Goal: Task Accomplishment & Management: Use online tool/utility

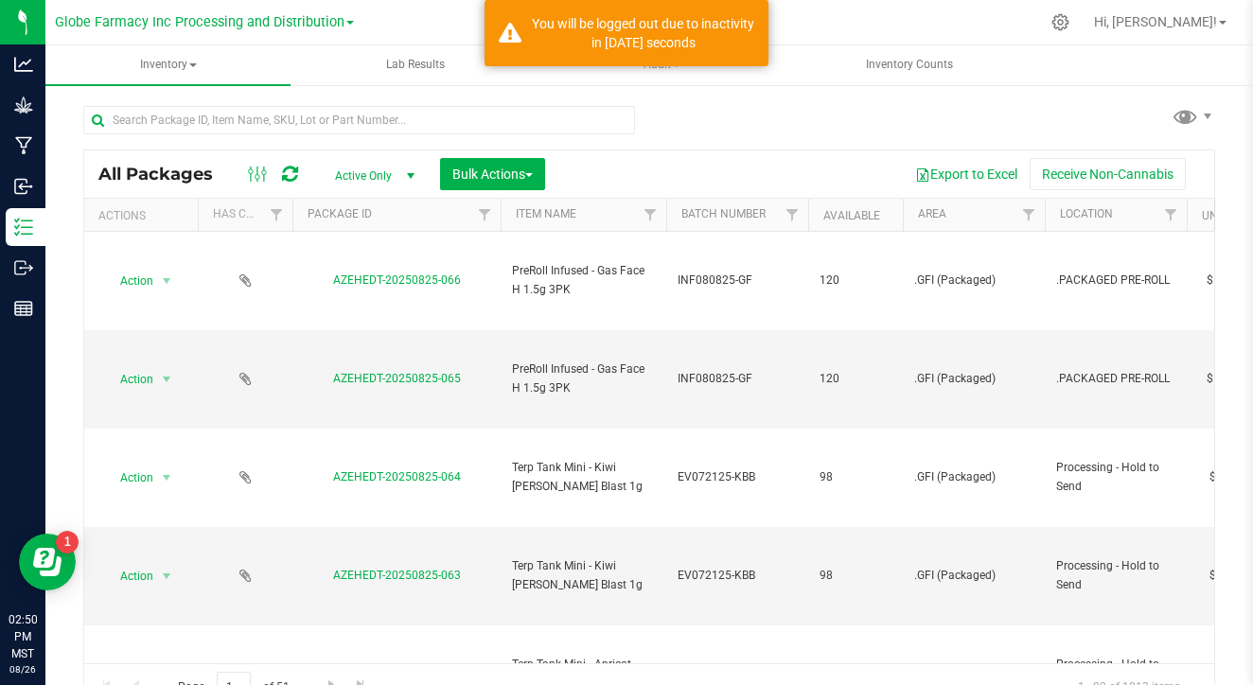
scroll to position [25, 0]
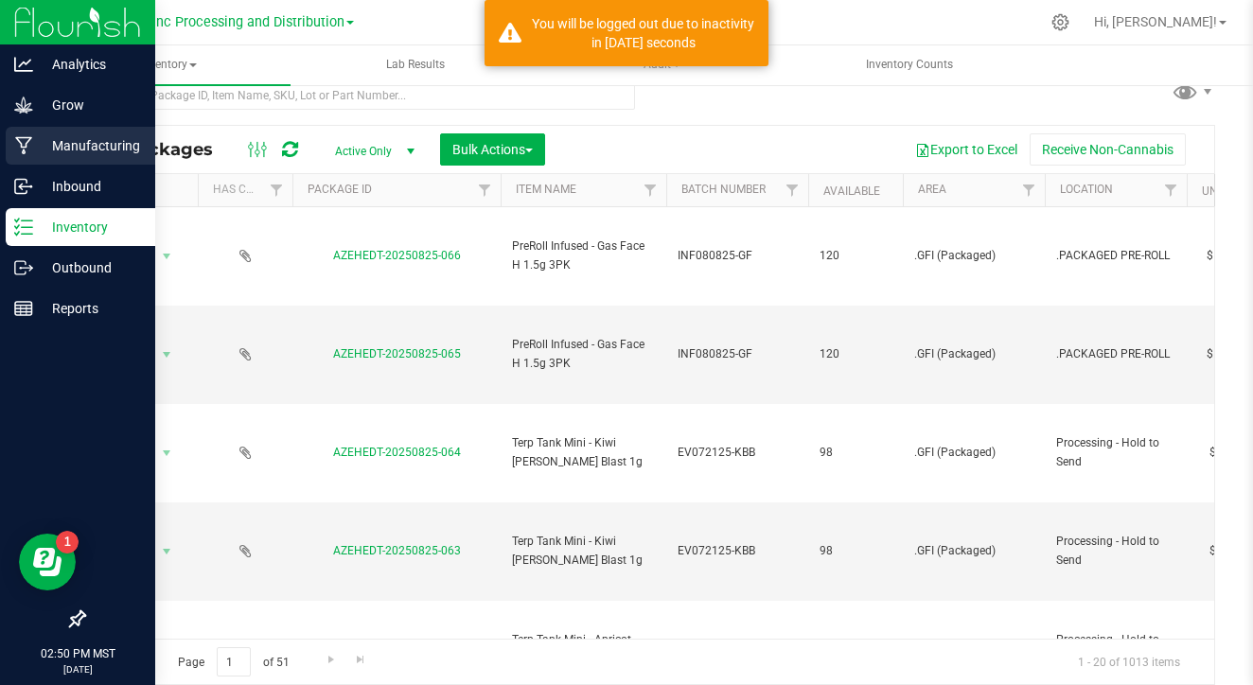
click at [47, 139] on p "Manufacturing" at bounding box center [90, 145] width 114 height 23
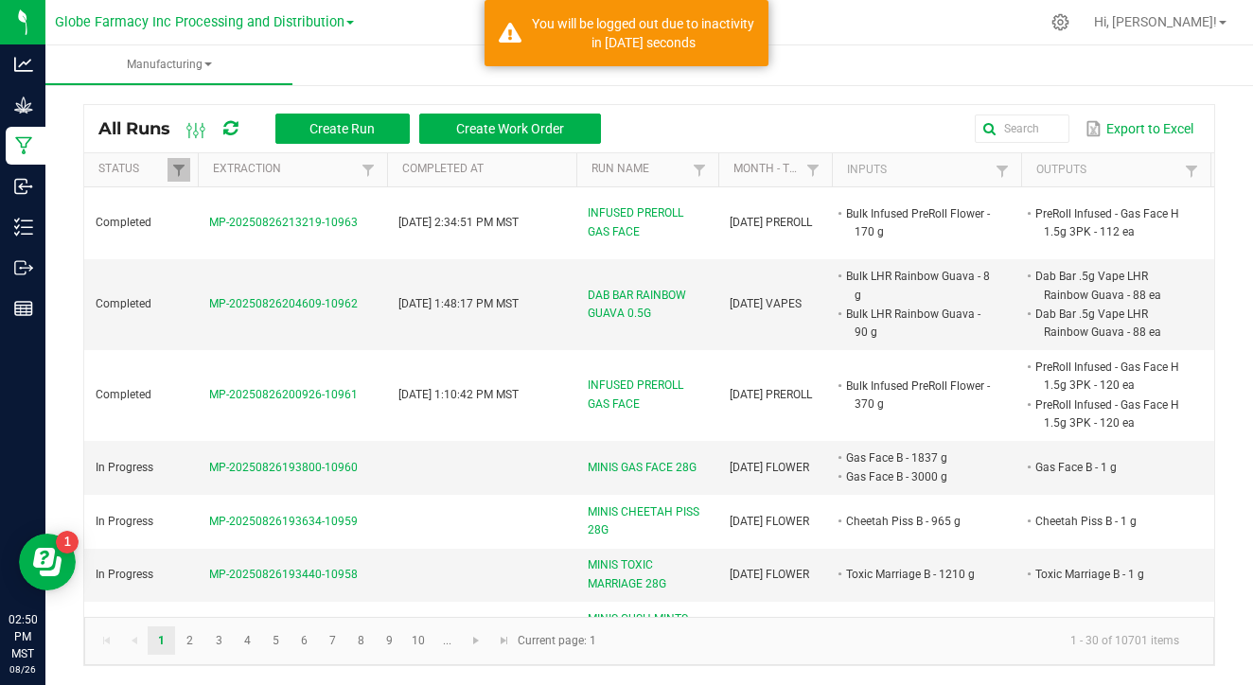
click at [187, 158] on link at bounding box center [179, 170] width 23 height 24
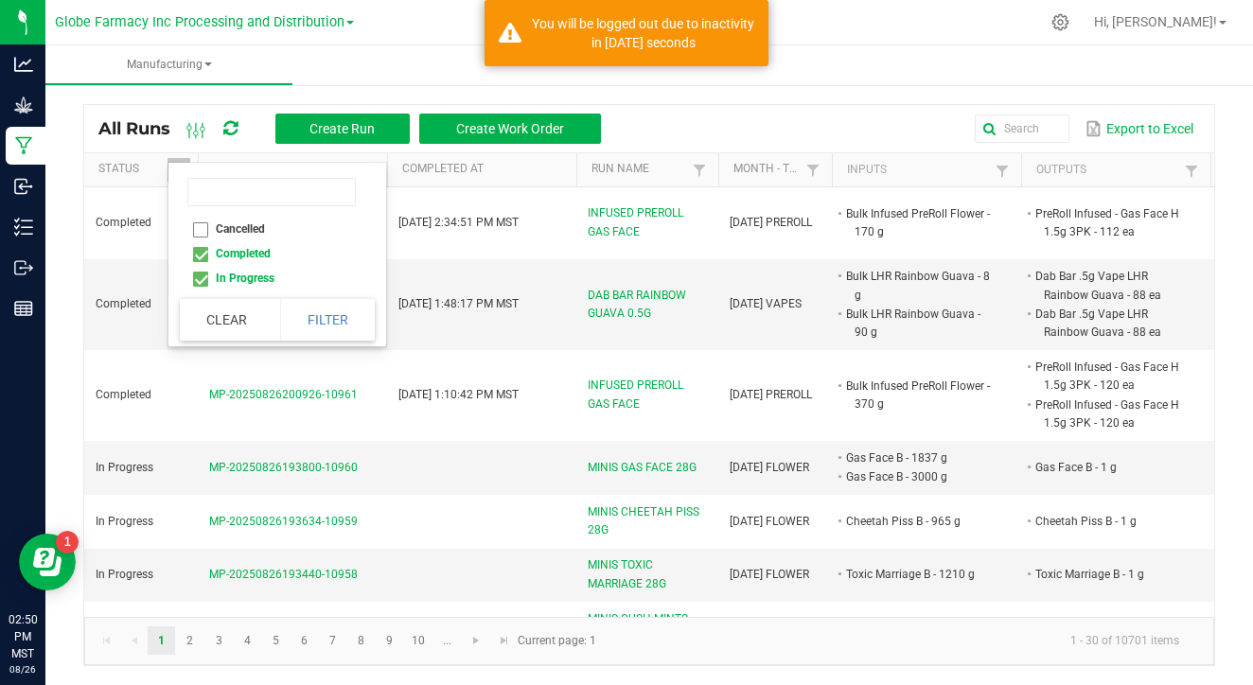
click at [200, 257] on li "Completed" at bounding box center [272, 253] width 184 height 25
checkbox input "false"
click at [312, 304] on button "Filter" at bounding box center [327, 320] width 95 height 42
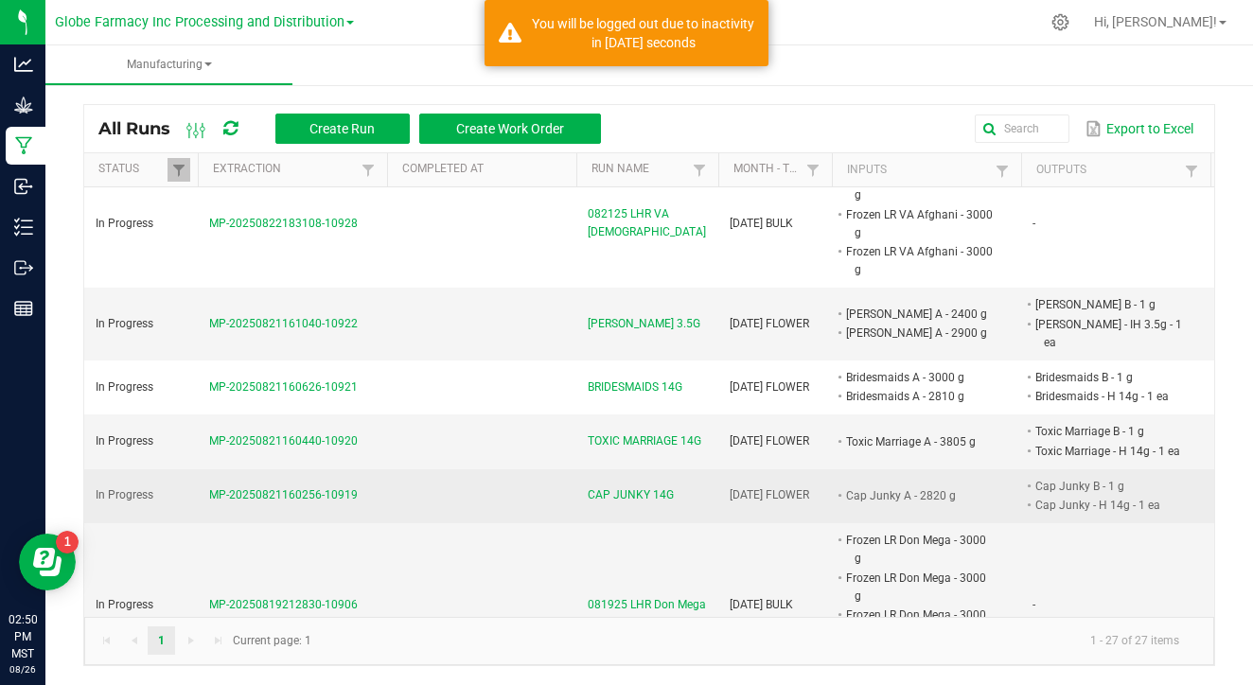
scroll to position [1369, 0]
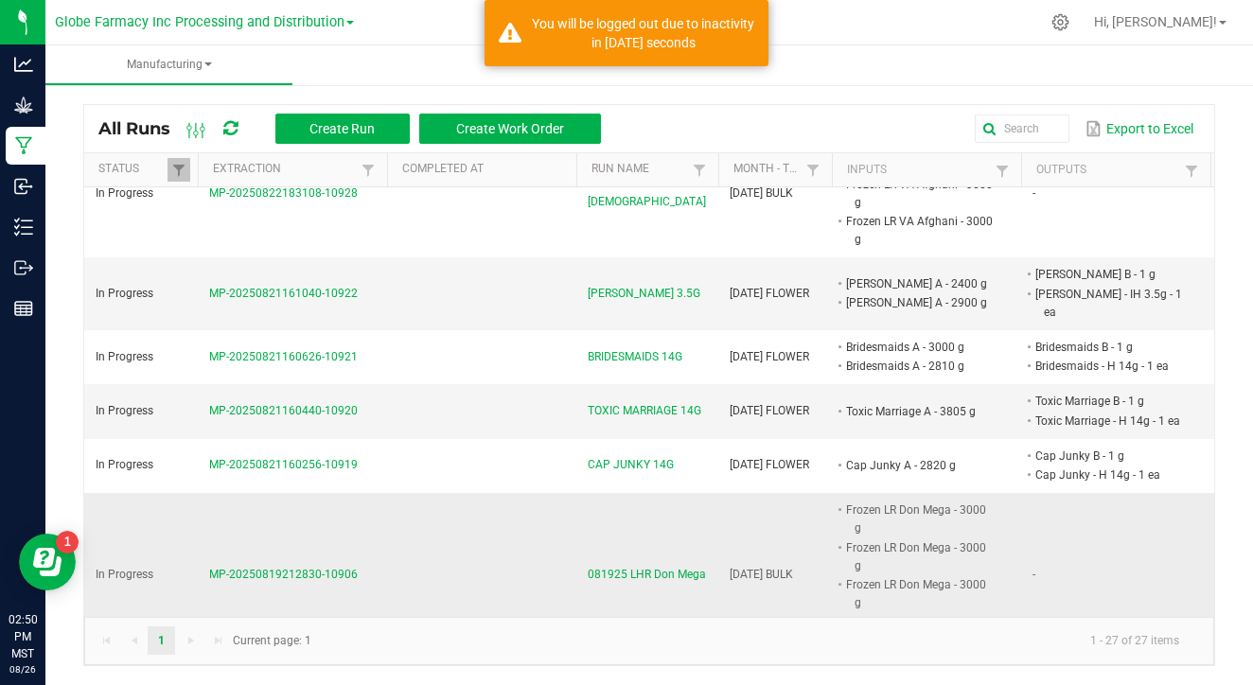
click at [312, 568] on span "MP-20250819212830-10906" at bounding box center [283, 574] width 149 height 13
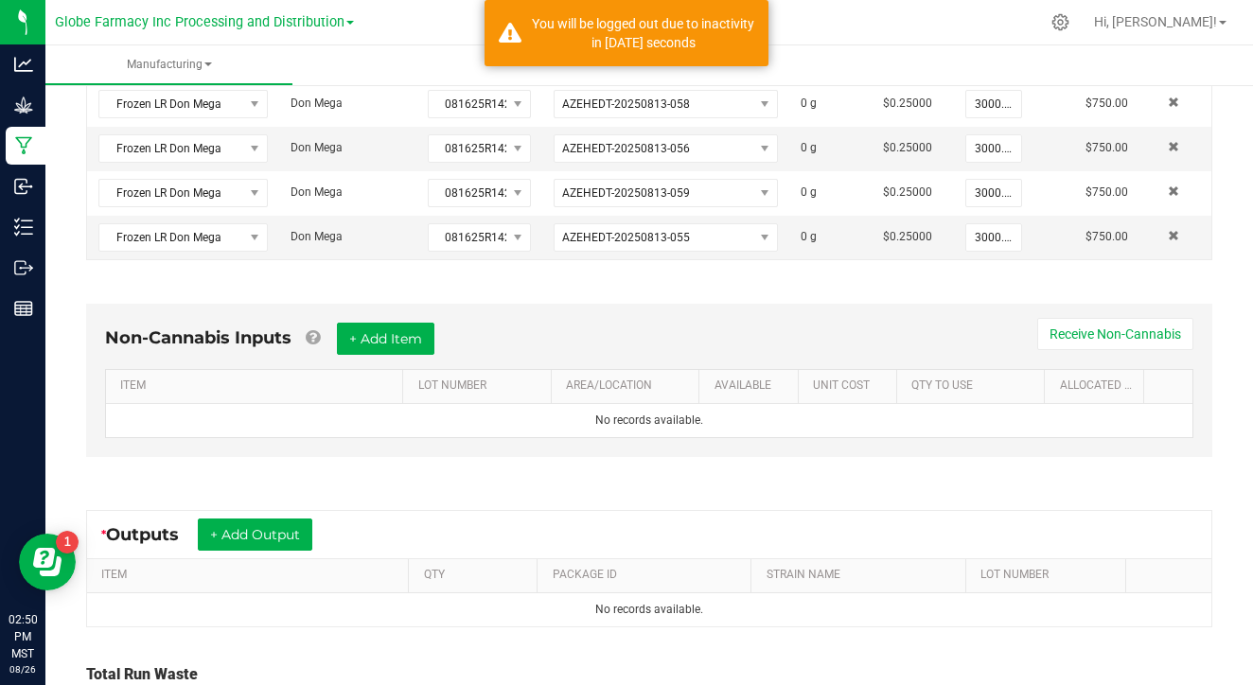
scroll to position [494, 0]
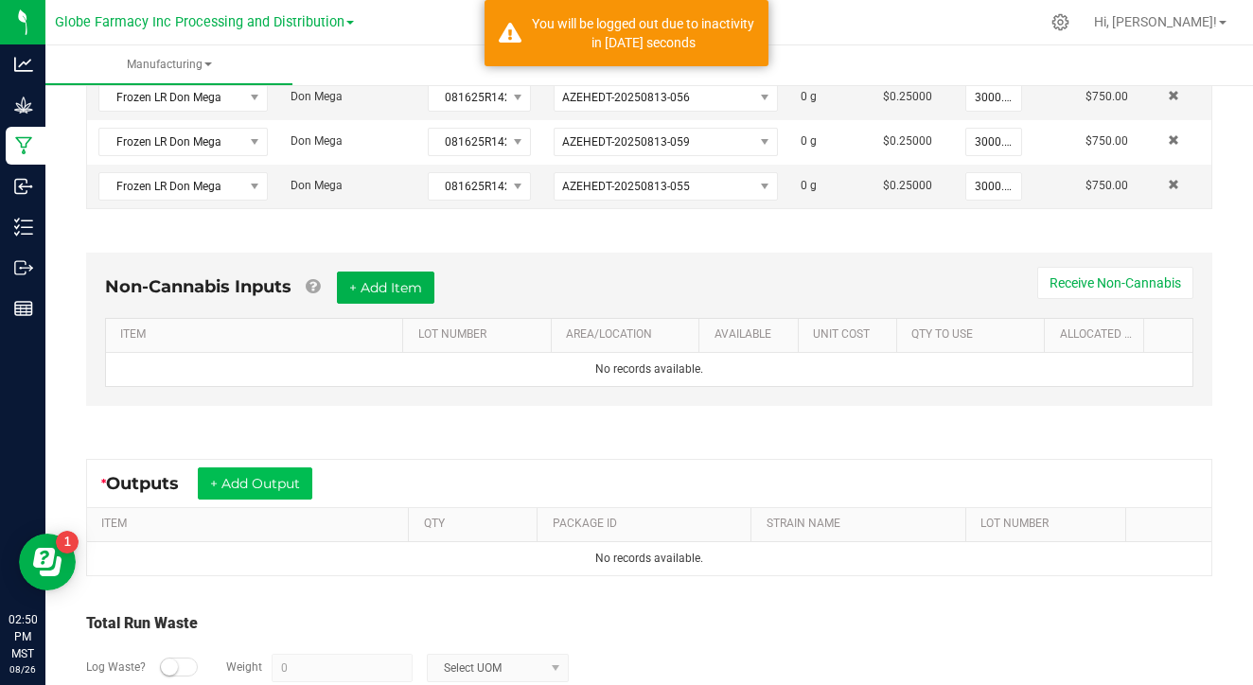
click at [284, 486] on button "+ Add Output" at bounding box center [255, 484] width 115 height 32
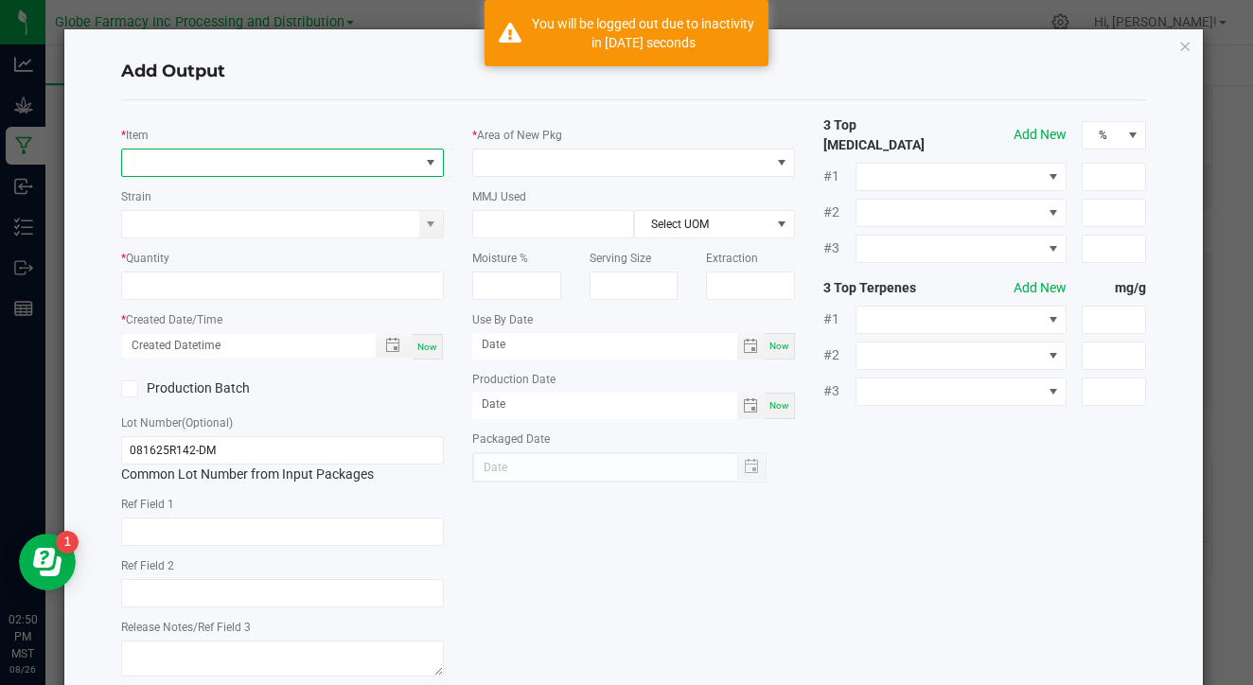
click at [290, 158] on span "NO DATA FOUND" at bounding box center [270, 163] width 297 height 26
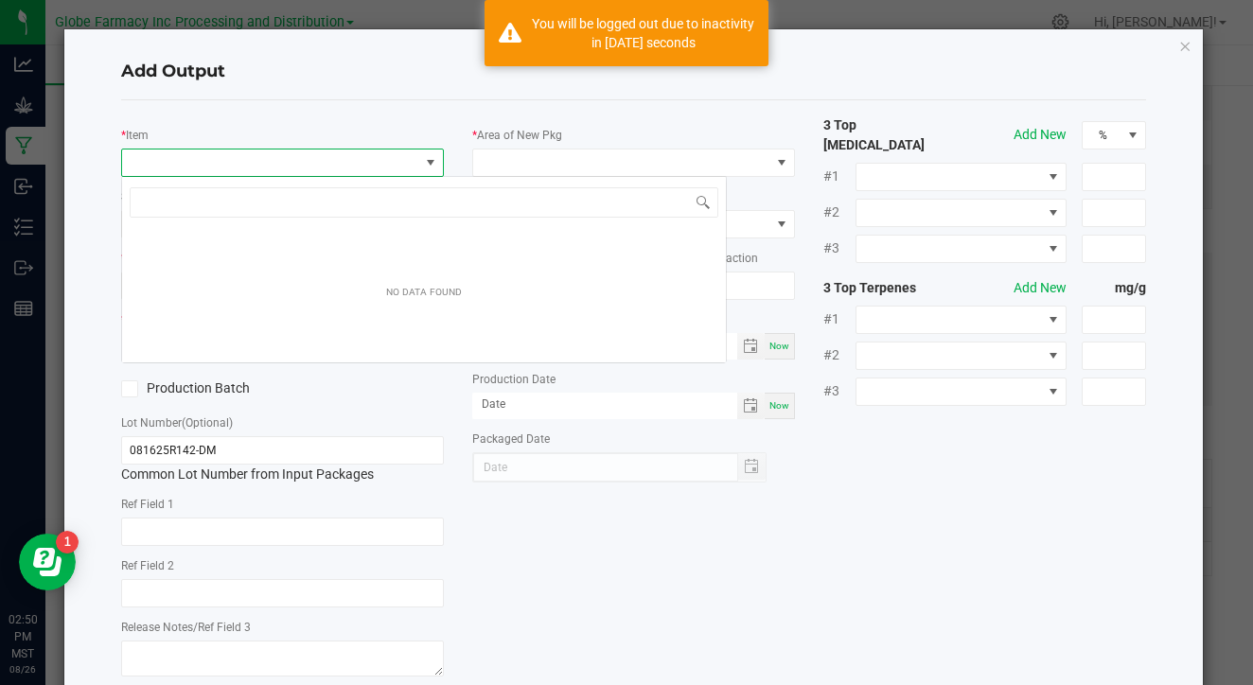
scroll to position [28, 323]
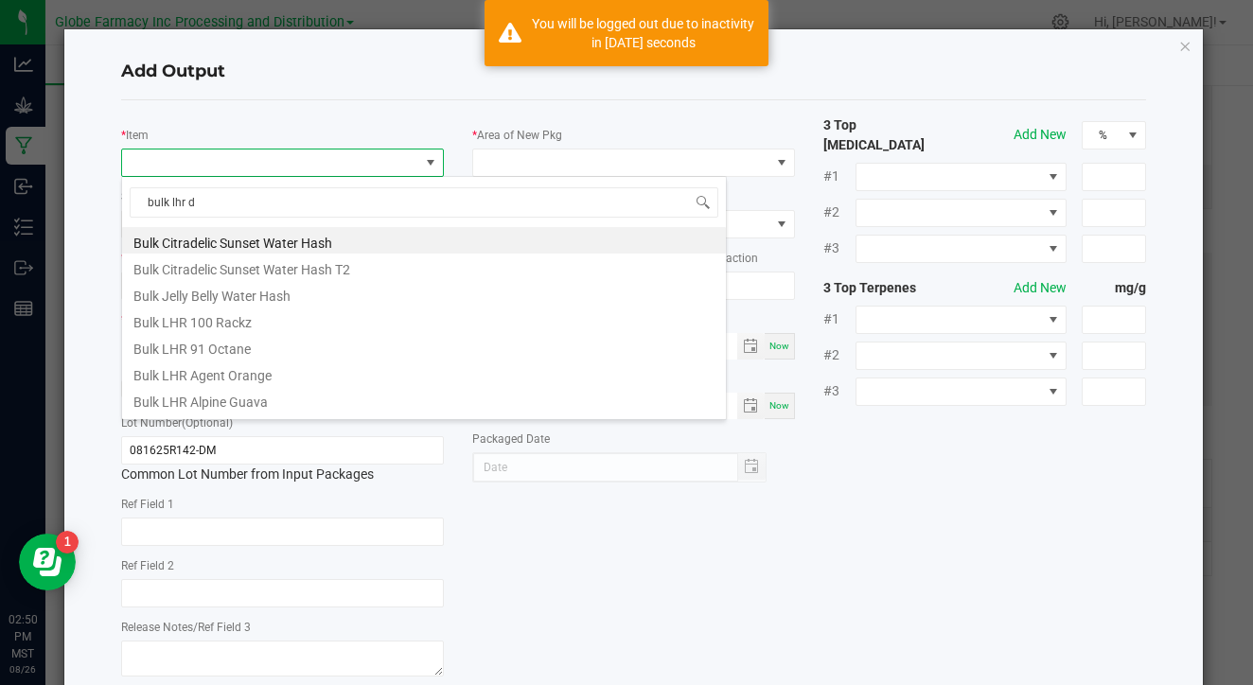
type input "bulk lhr do"
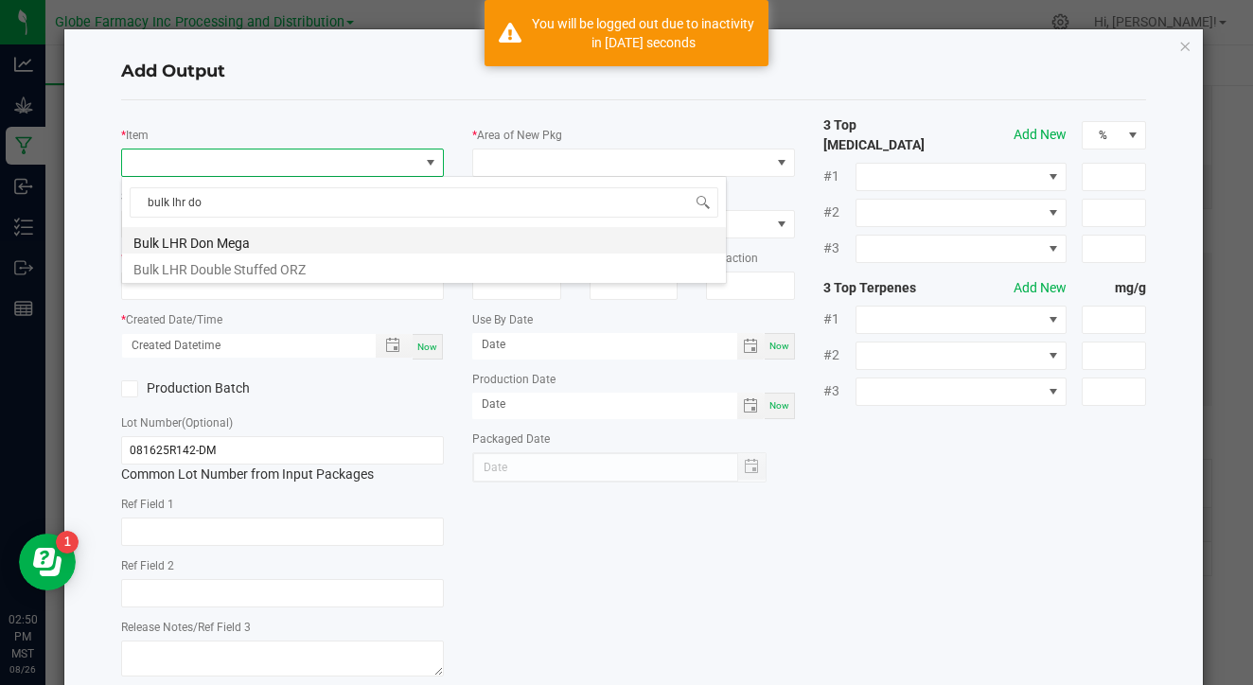
click at [283, 241] on li "Bulk LHR Don Mega" at bounding box center [424, 240] width 604 height 26
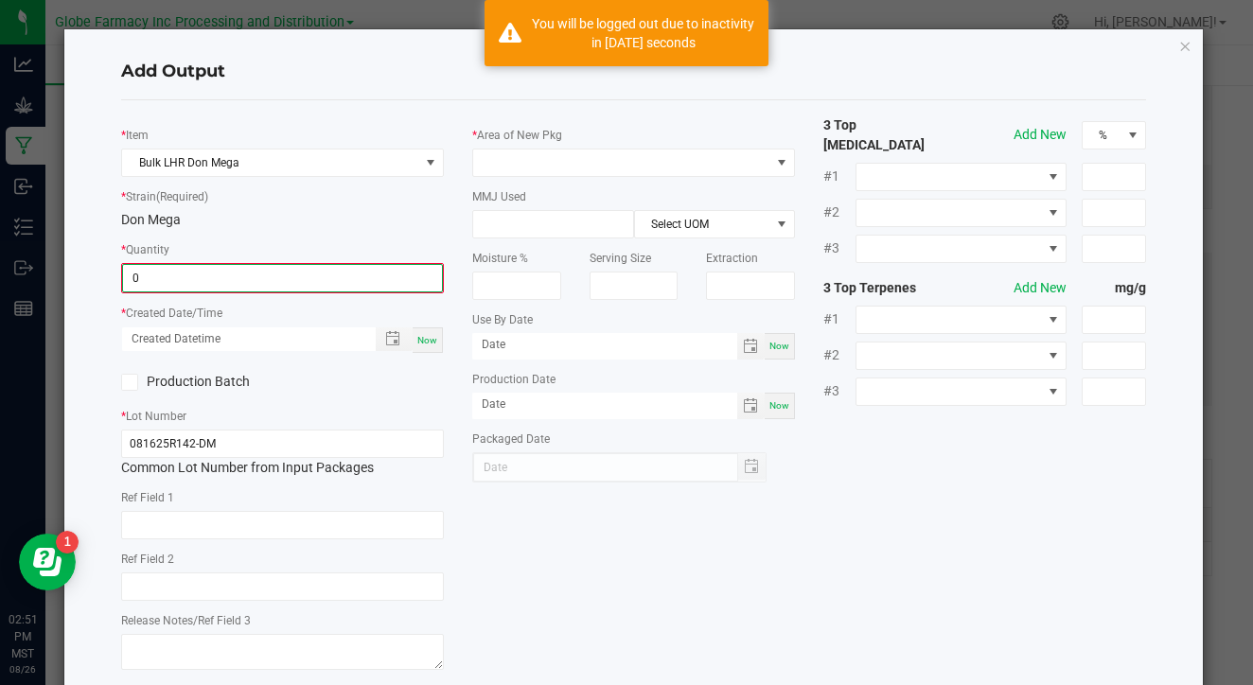
click at [279, 280] on input "0" at bounding box center [282, 278] width 319 height 26
type input "163.0000 g"
click at [418, 339] on span "Now" at bounding box center [427, 338] width 20 height 10
type input "[DATE] 2:51 PM"
type input "[DATE]"
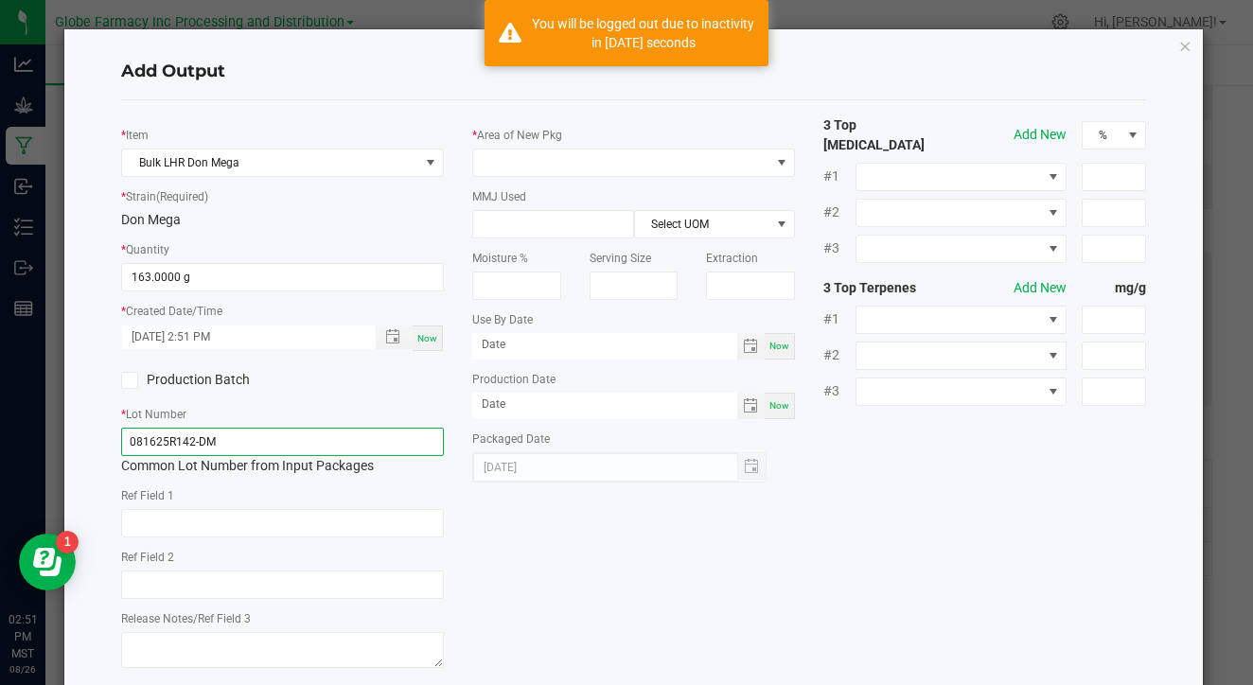
click at [365, 431] on input "081625R142-DM" at bounding box center [282, 442] width 323 height 28
click at [423, 347] on div "Now" at bounding box center [428, 339] width 30 height 26
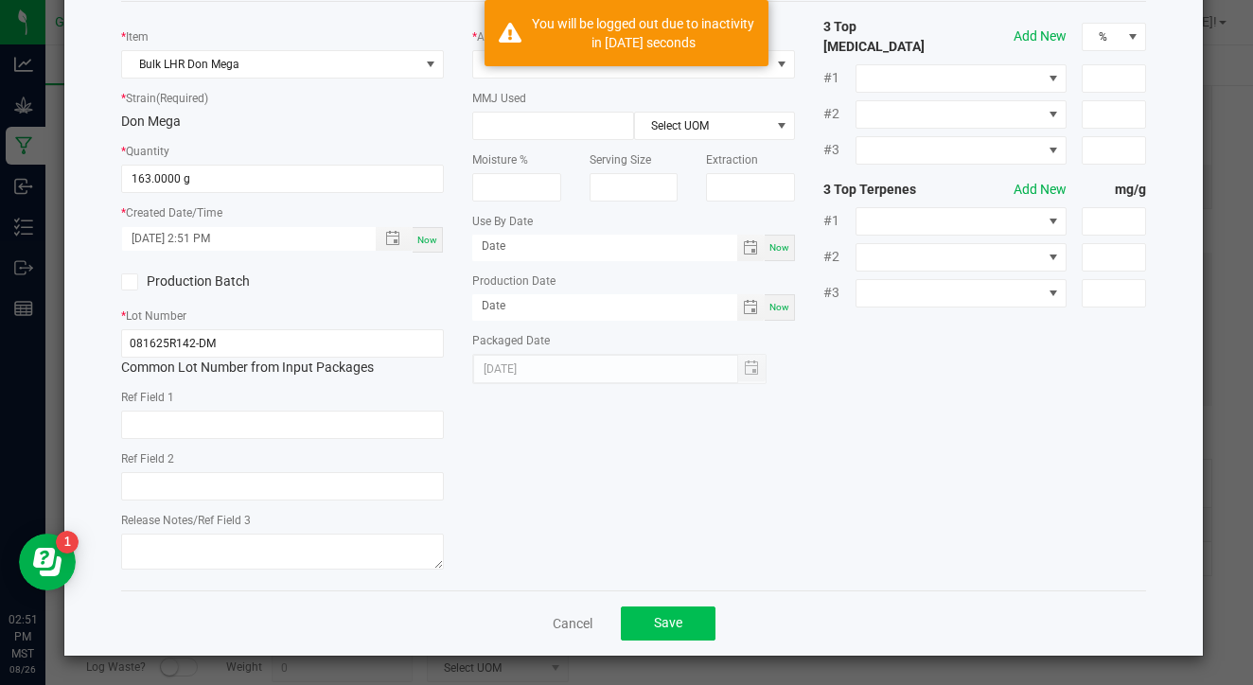
scroll to position [97, 0]
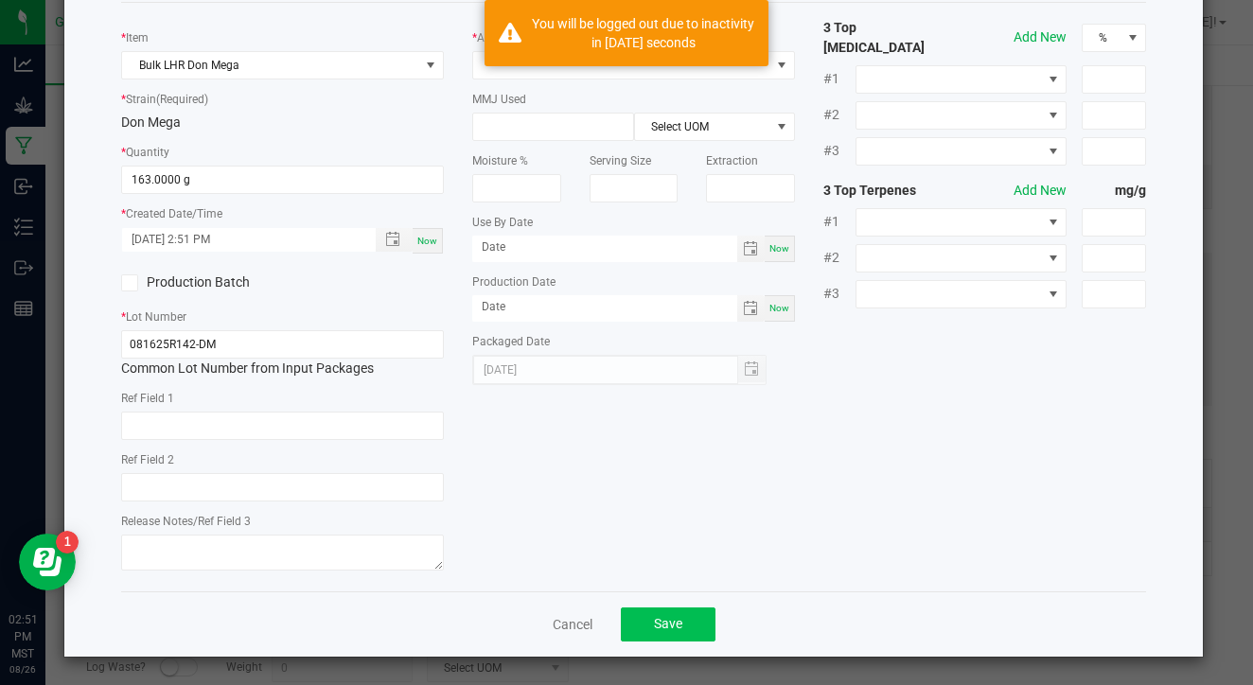
click at [656, 634] on button "Save" at bounding box center [668, 625] width 95 height 34
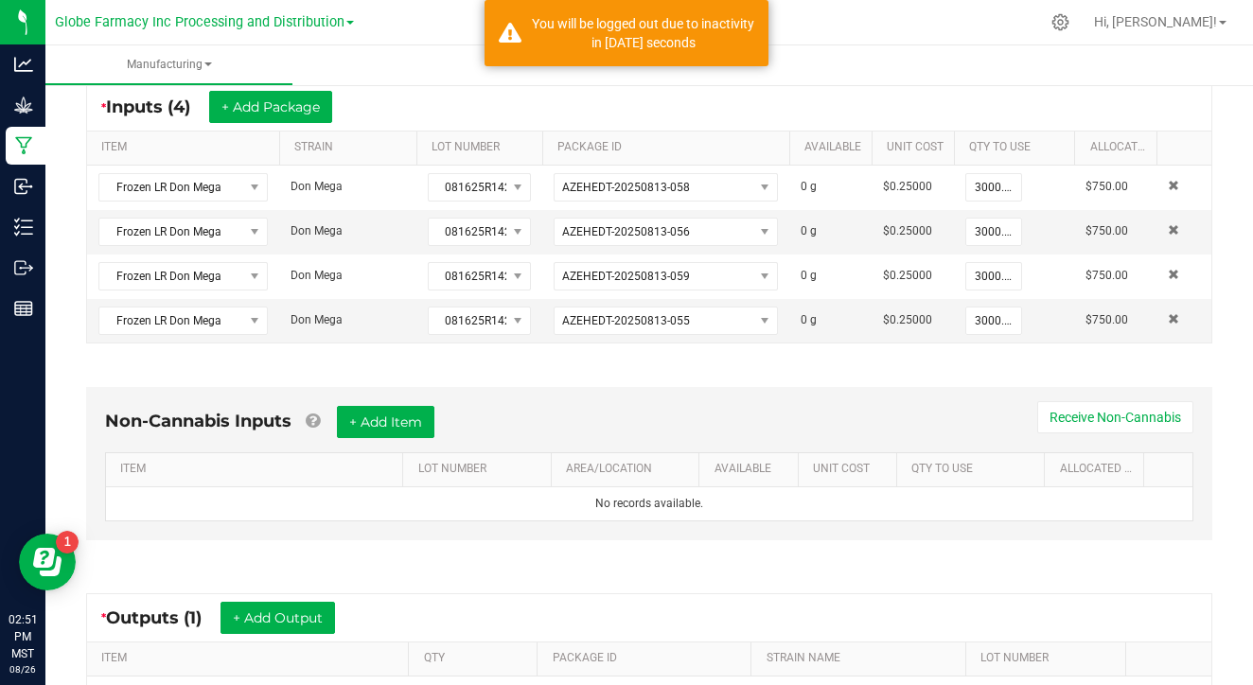
scroll to position [528, 0]
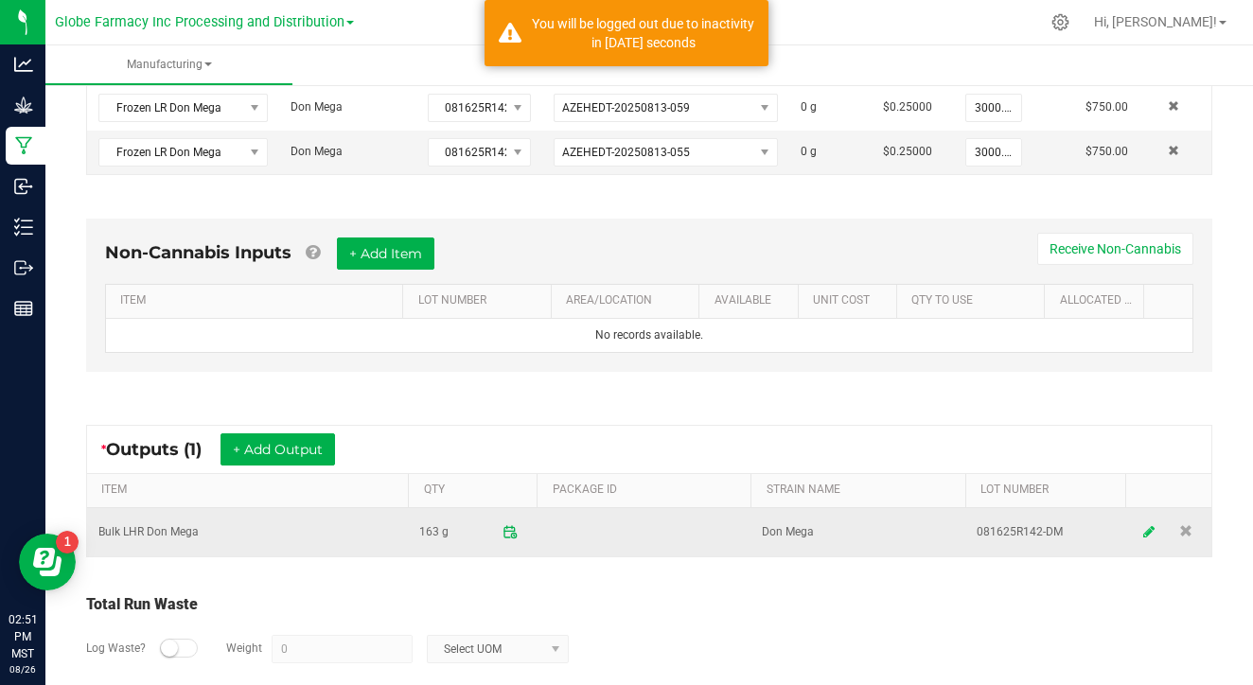
click at [1152, 533] on icon at bounding box center [1149, 531] width 11 height 13
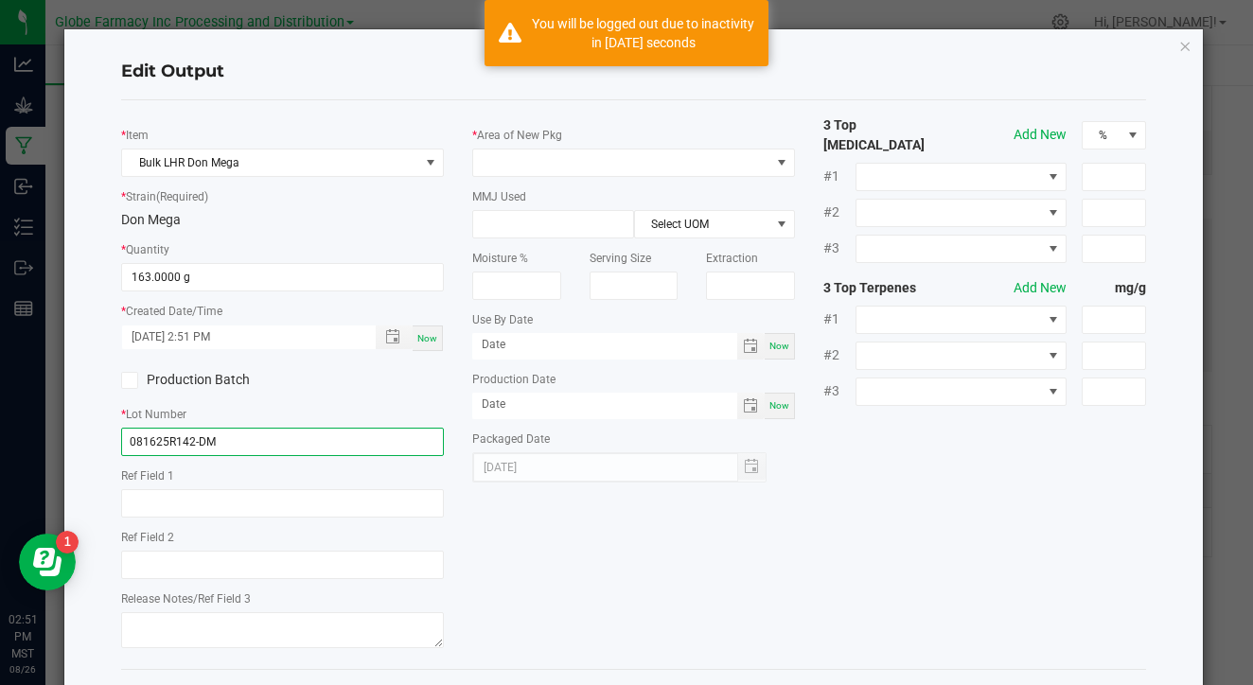
click at [255, 440] on input "081625R142-DM" at bounding box center [282, 442] width 323 height 28
type input "EX081825-DM-T1"
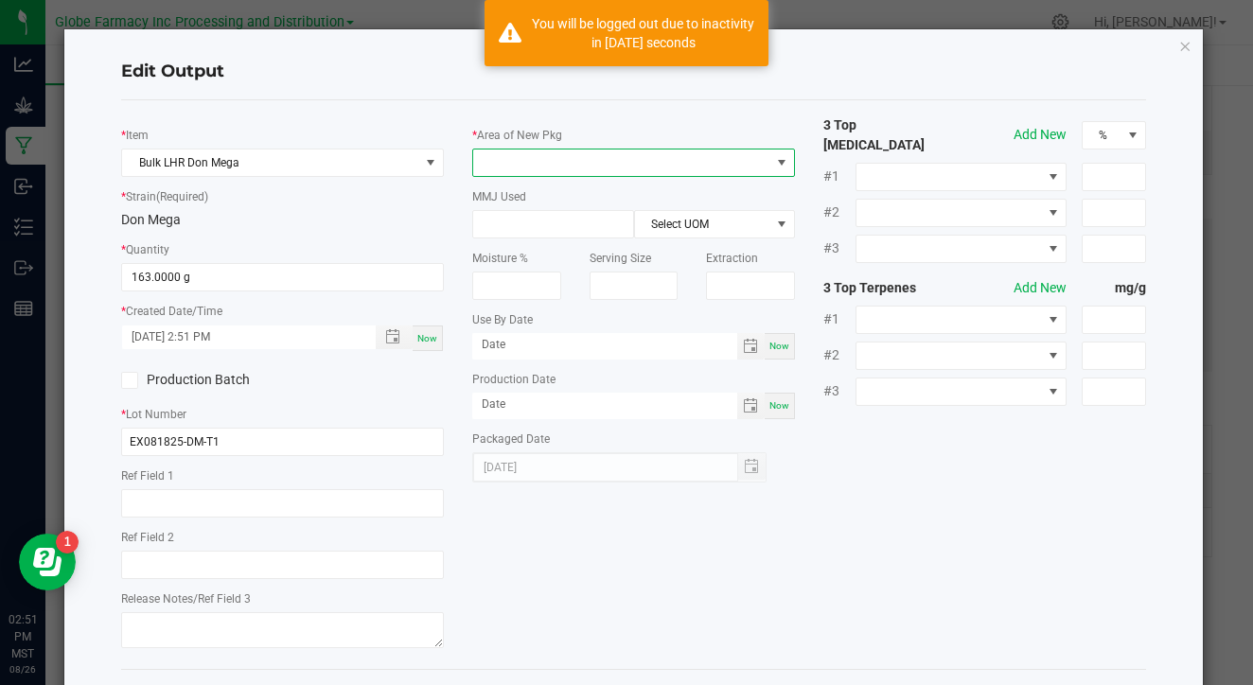
click at [538, 170] on span at bounding box center [621, 163] width 297 height 26
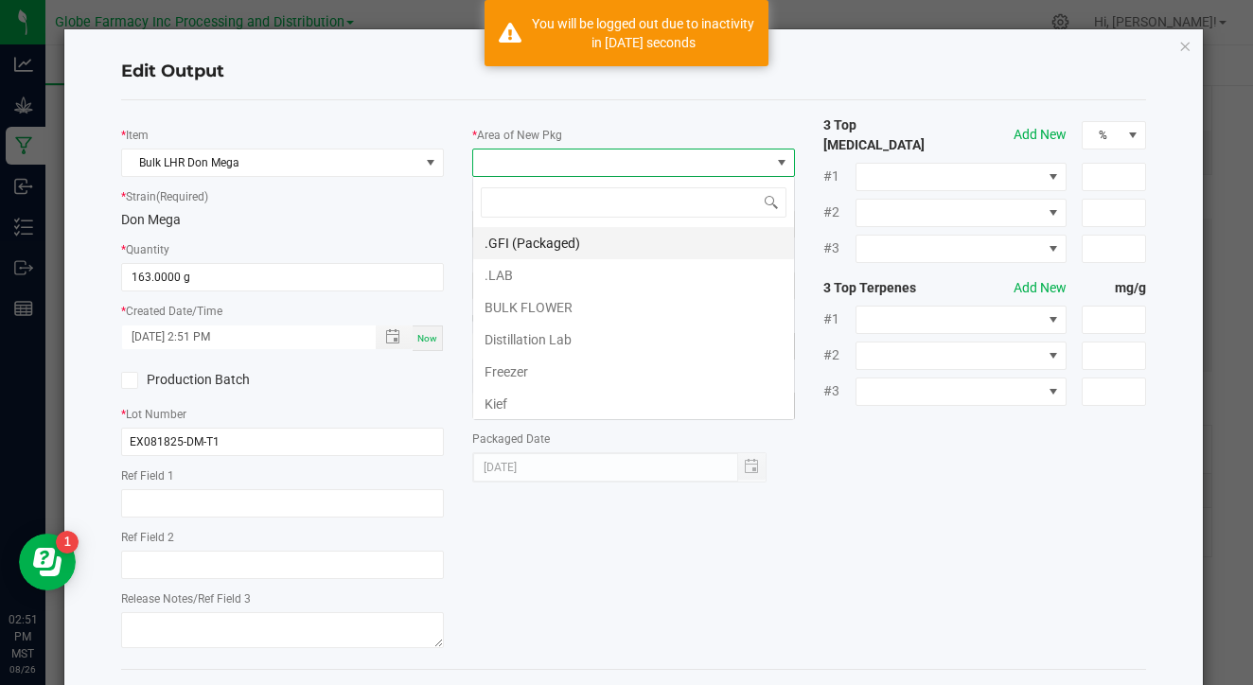
scroll to position [28, 323]
click at [539, 274] on li ".LAB" at bounding box center [633, 275] width 321 height 32
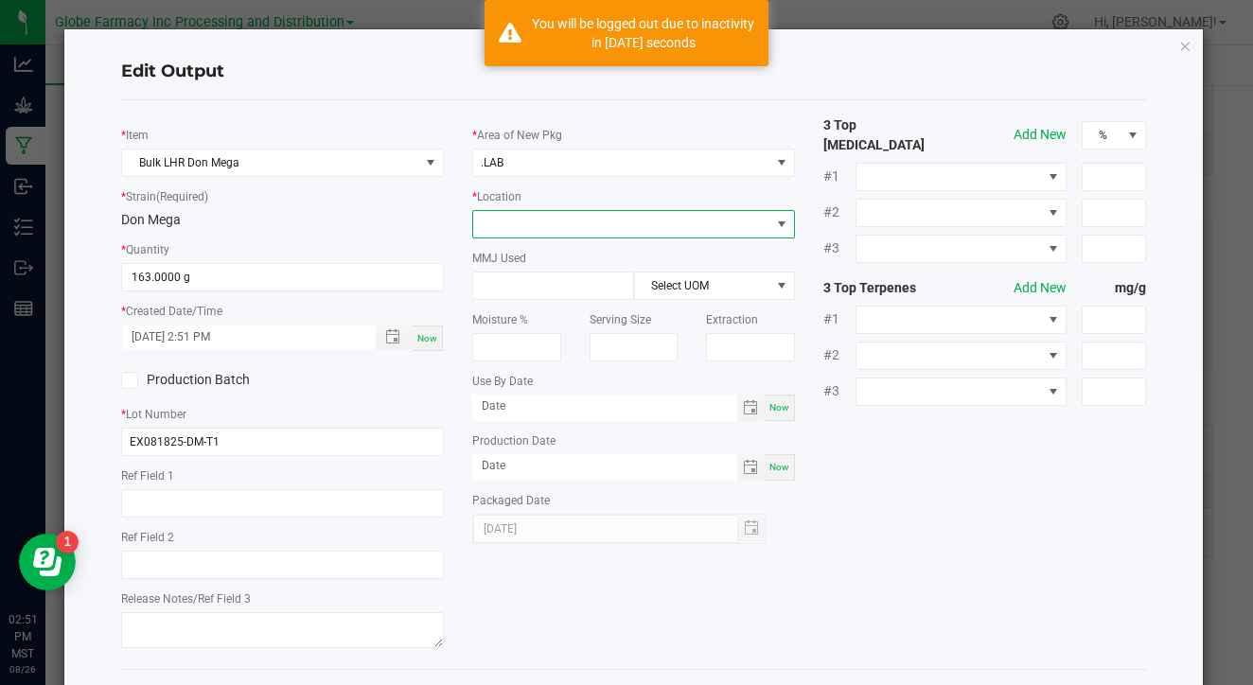
click at [566, 231] on span at bounding box center [621, 224] width 297 height 26
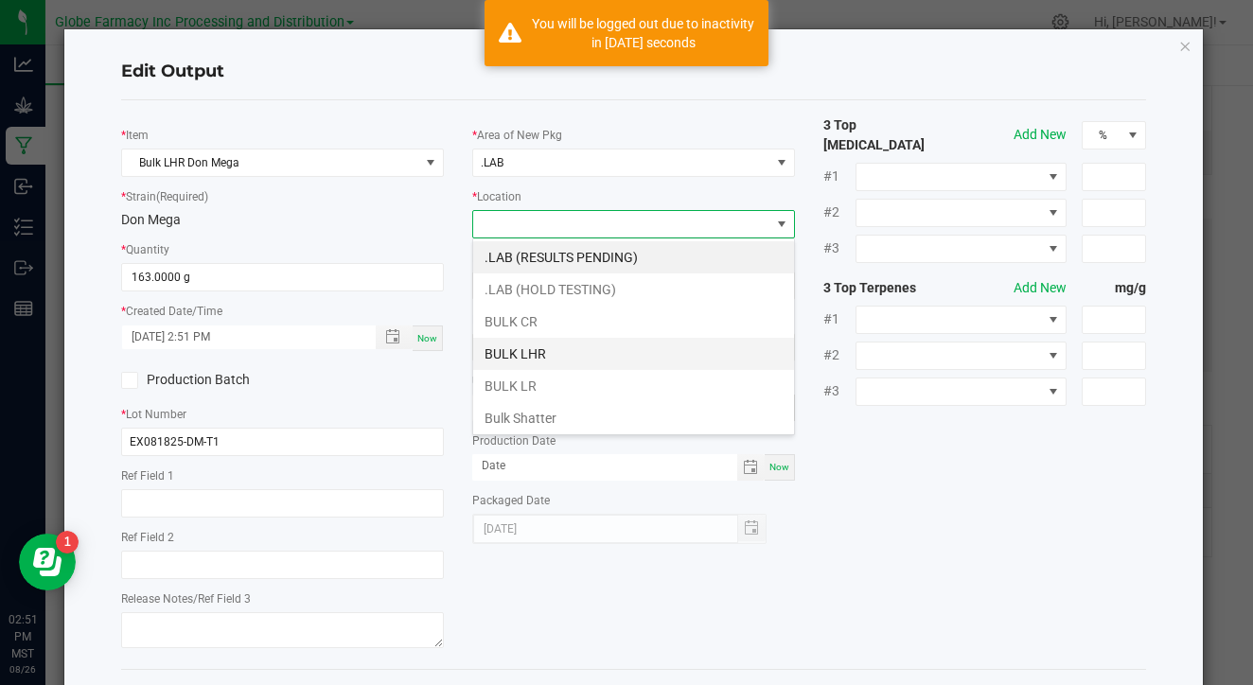
click at [542, 351] on li "BULK LHR" at bounding box center [633, 354] width 321 height 32
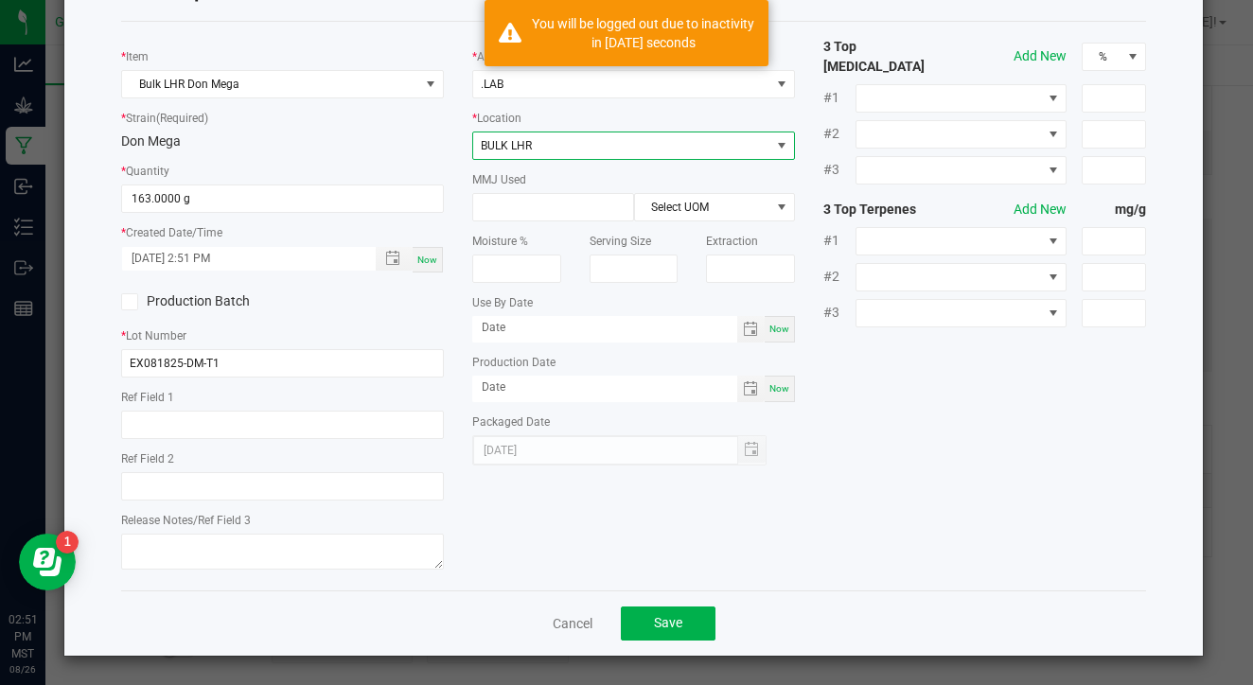
scroll to position [78, 0]
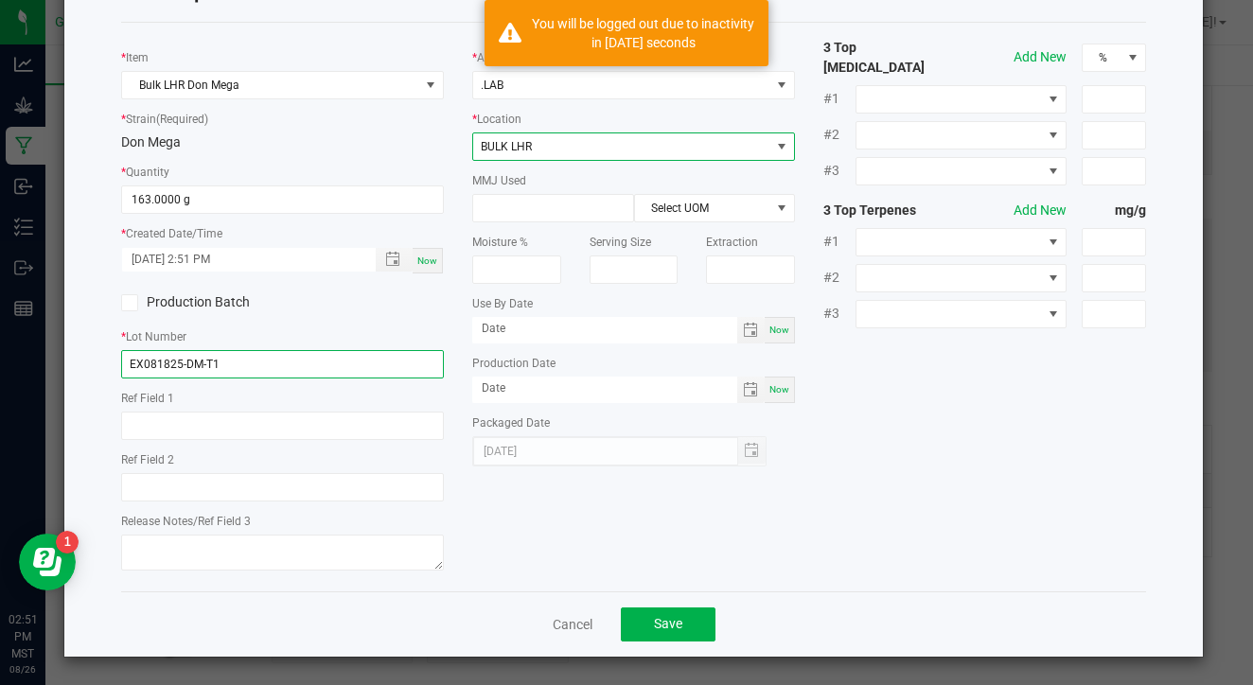
click at [290, 370] on input "EX081825-DM-T1" at bounding box center [282, 364] width 323 height 28
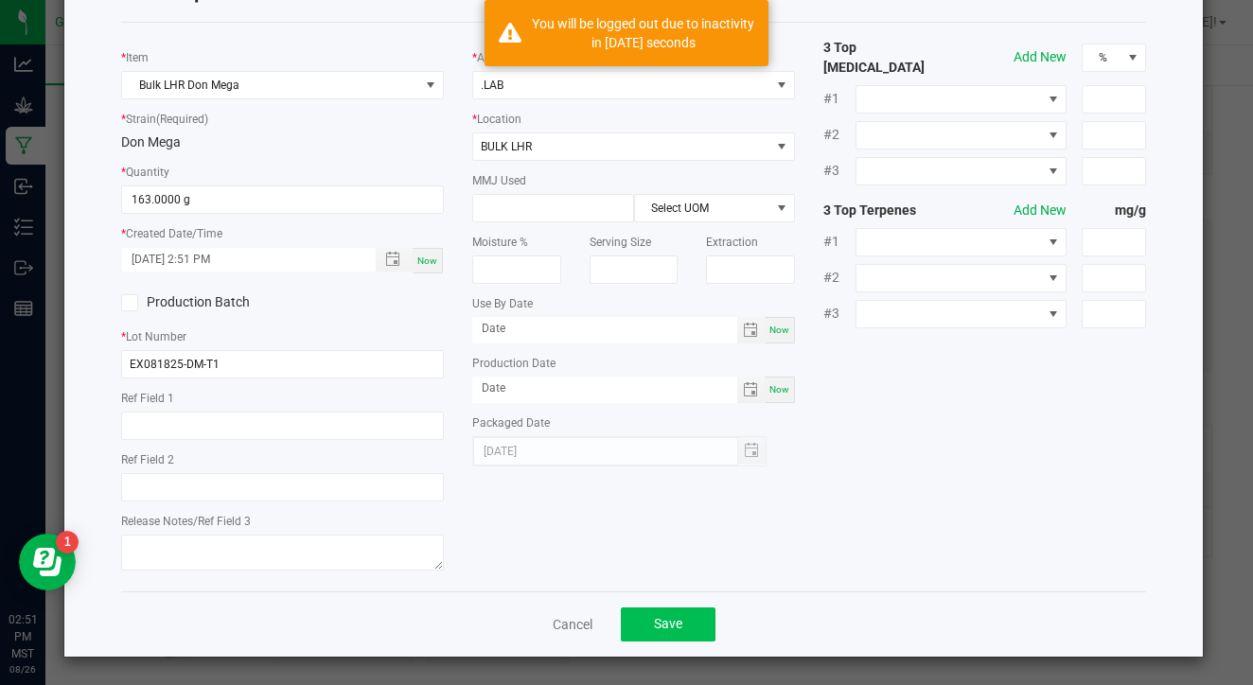
click at [656, 616] on span "Save" at bounding box center [668, 623] width 28 height 15
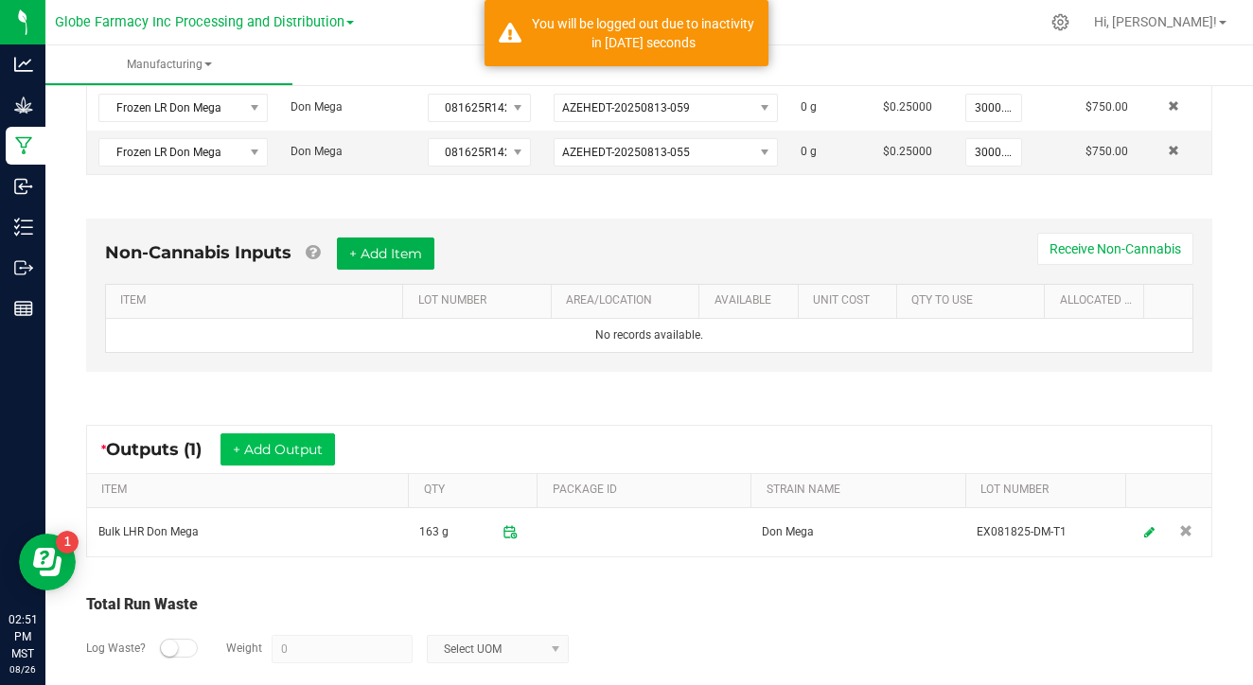
click at [301, 447] on button "+ Add Output" at bounding box center [278, 449] width 115 height 32
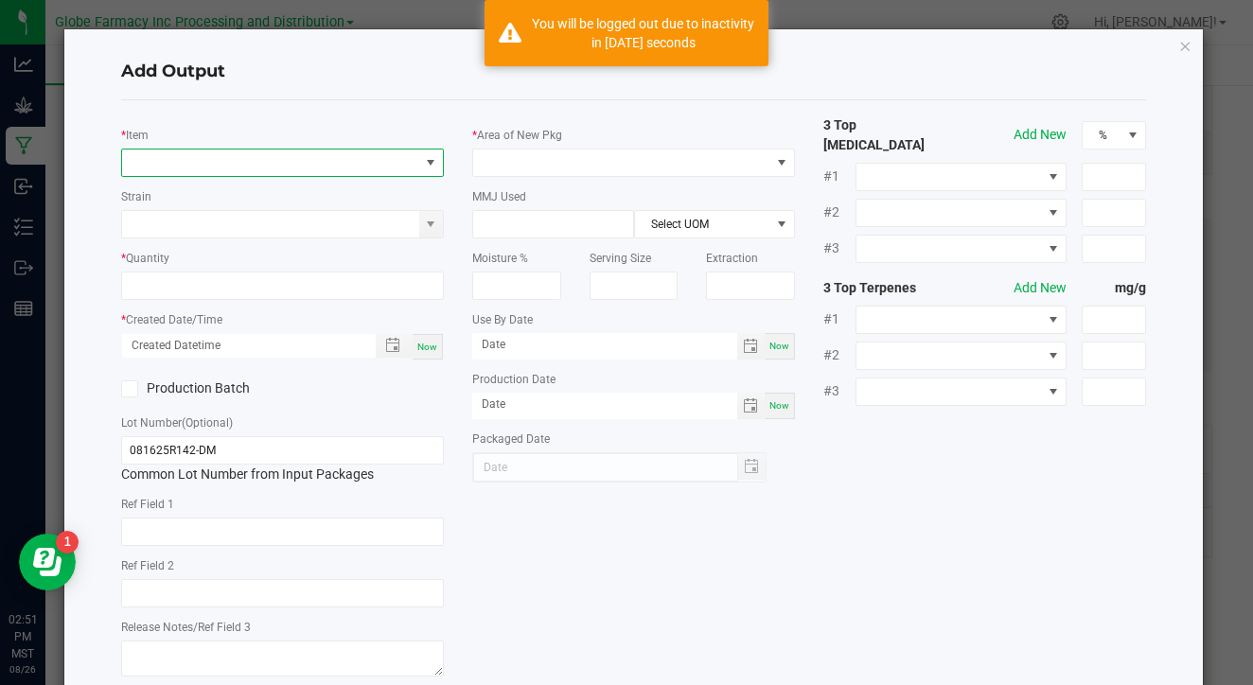
click at [177, 156] on span "NO DATA FOUND" at bounding box center [270, 163] width 297 height 26
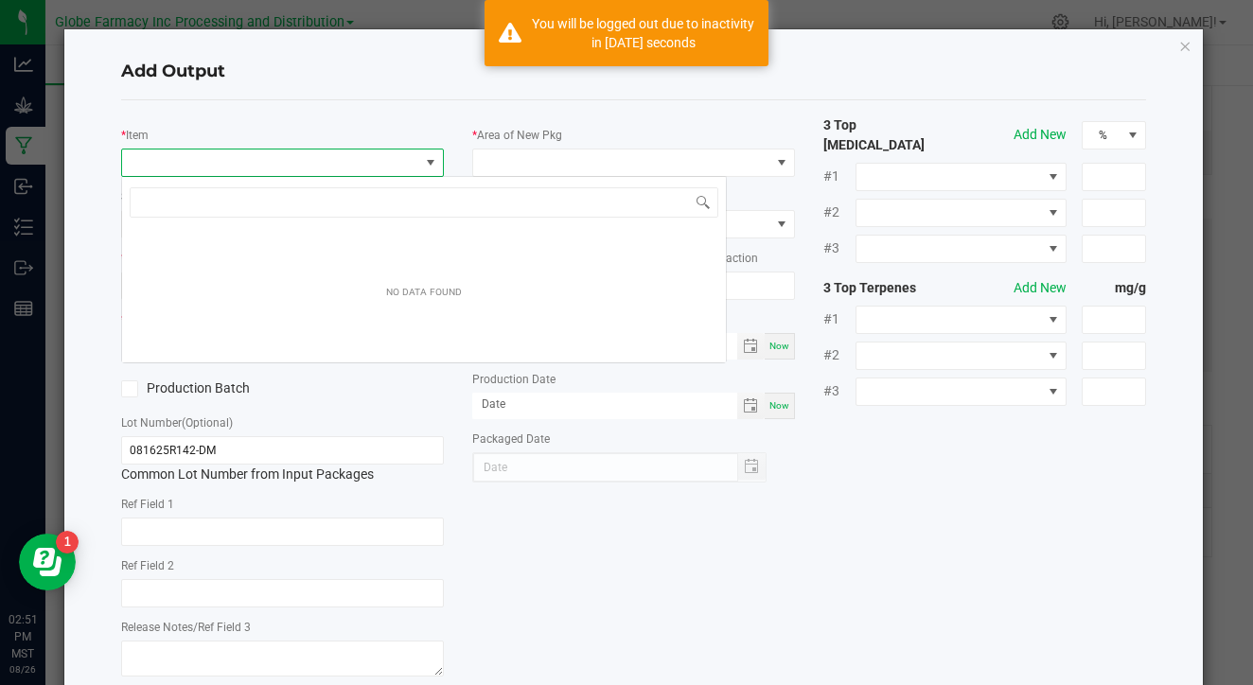
scroll to position [28, 323]
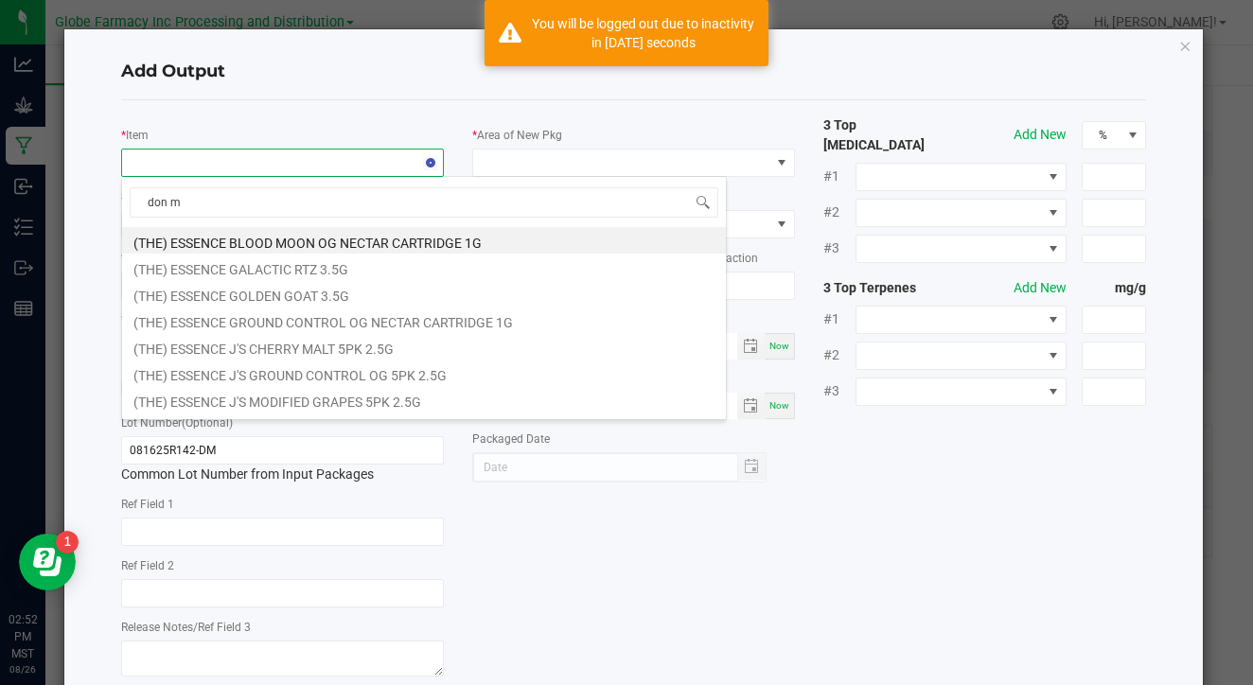
type input "don me"
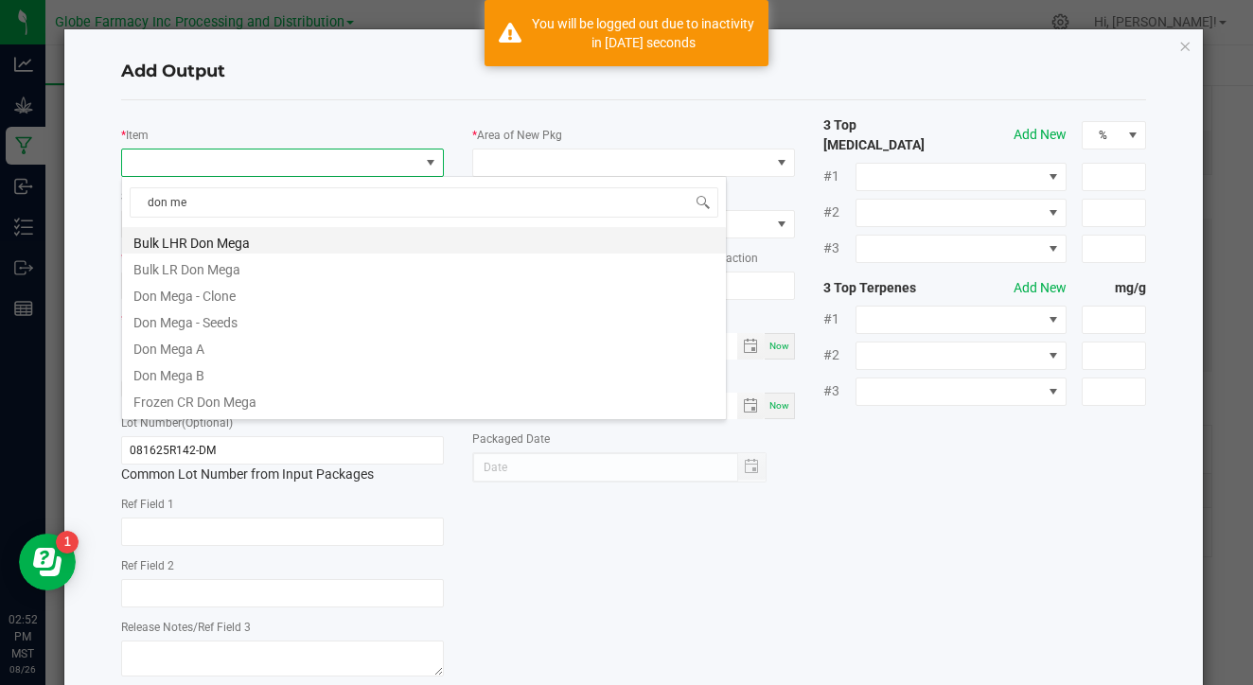
click at [262, 242] on li "Bulk LHR Don Mega" at bounding box center [424, 240] width 604 height 26
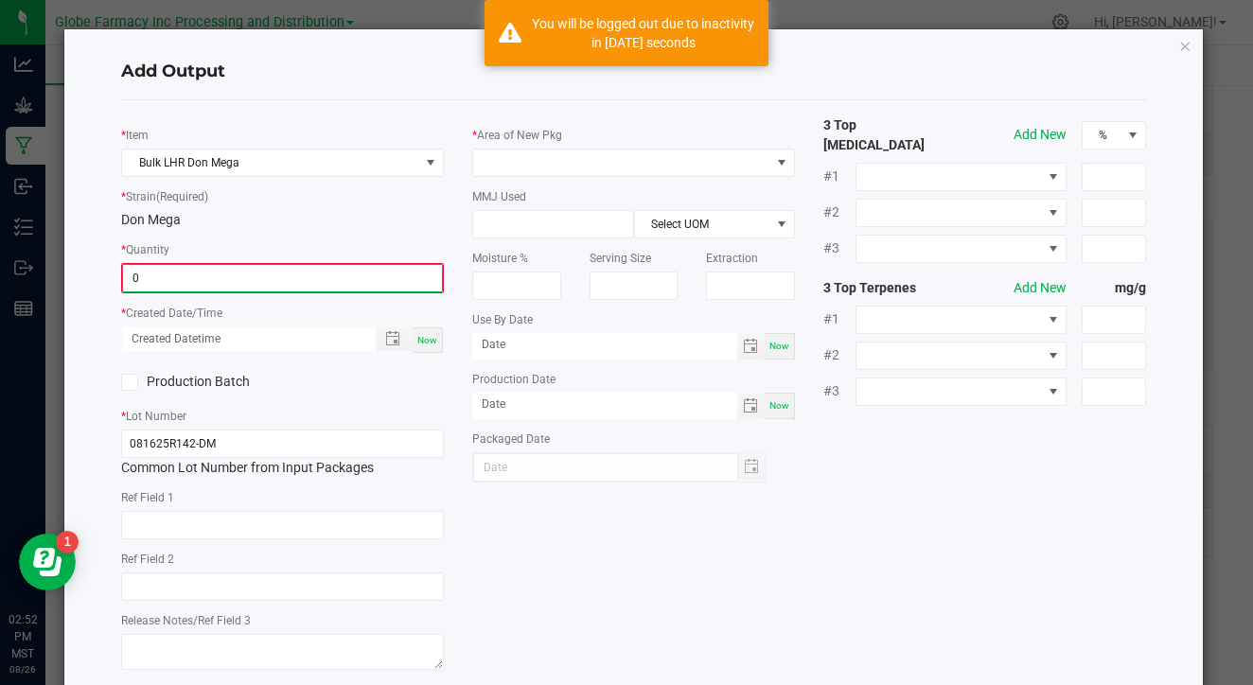
click at [258, 277] on input "0" at bounding box center [282, 278] width 319 height 26
type input "125.0000 g"
click at [420, 343] on div "Now" at bounding box center [428, 339] width 30 height 26
type input "[DATE] 2:52 PM"
type input "[DATE]"
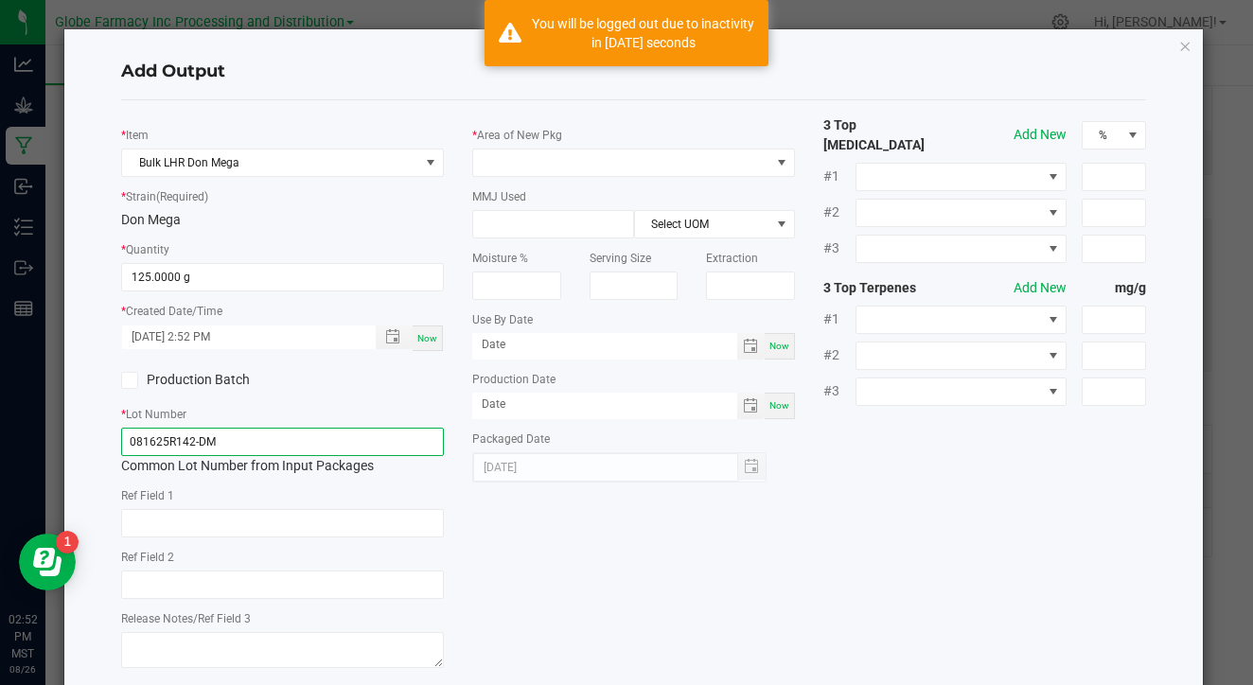
click at [362, 452] on input "081625R142-DM" at bounding box center [282, 442] width 323 height 28
paste input "EX081825-DM-T1"
type input "EX081825-DM-T2"
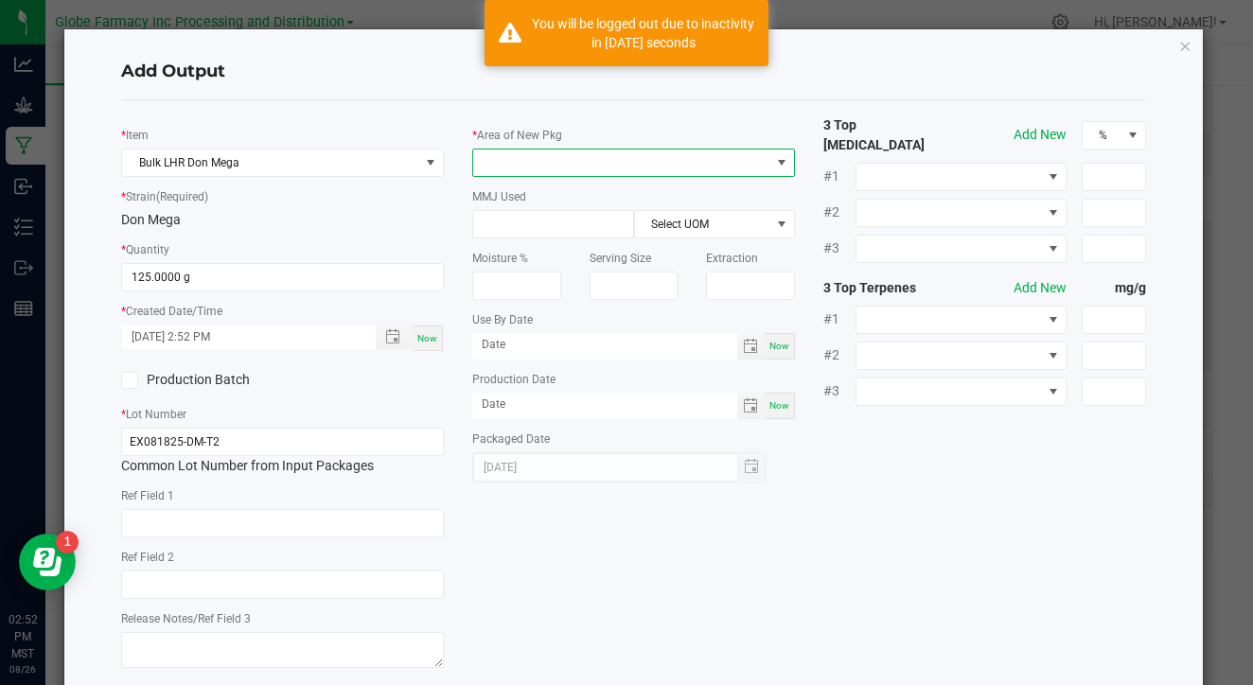
click at [660, 162] on span at bounding box center [621, 163] width 297 height 26
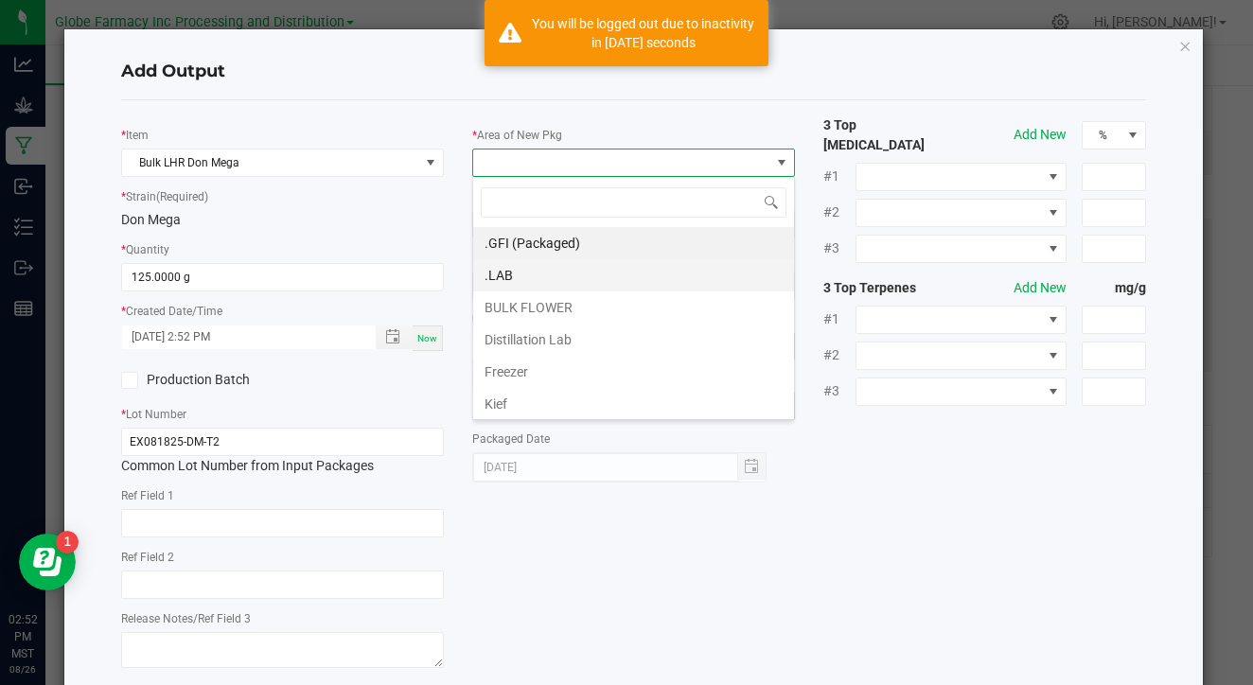
click at [623, 267] on li ".LAB" at bounding box center [633, 275] width 321 height 32
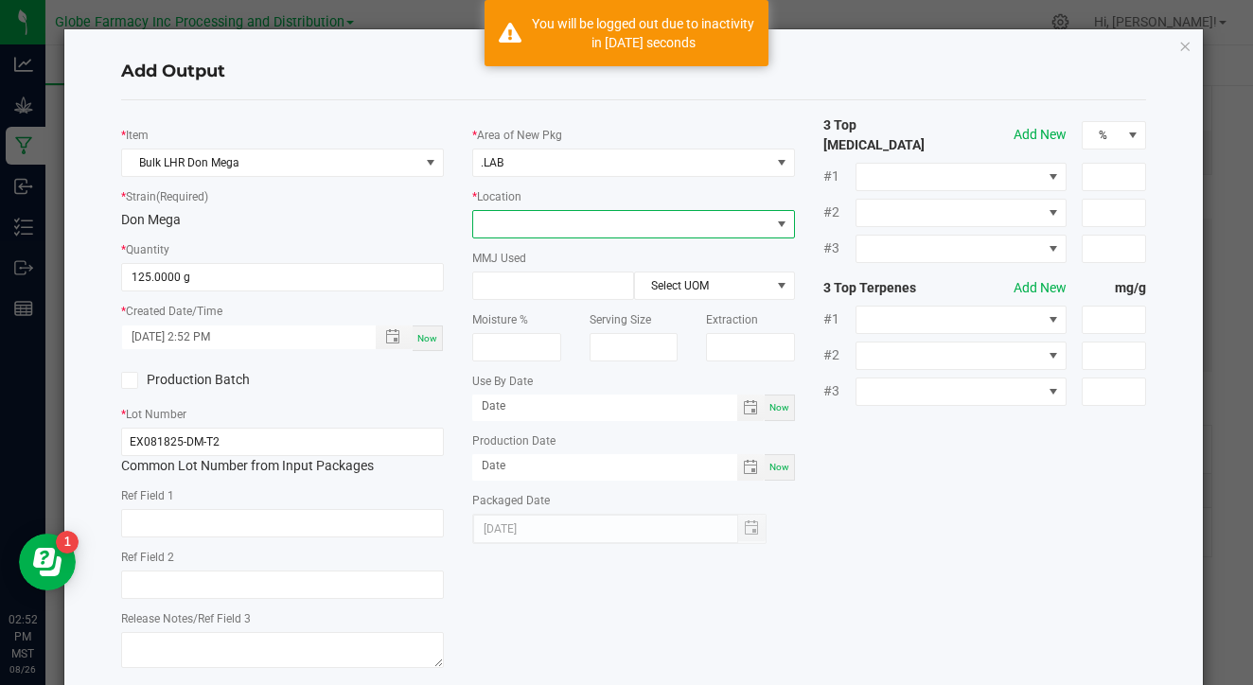
click at [638, 220] on span at bounding box center [621, 224] width 297 height 26
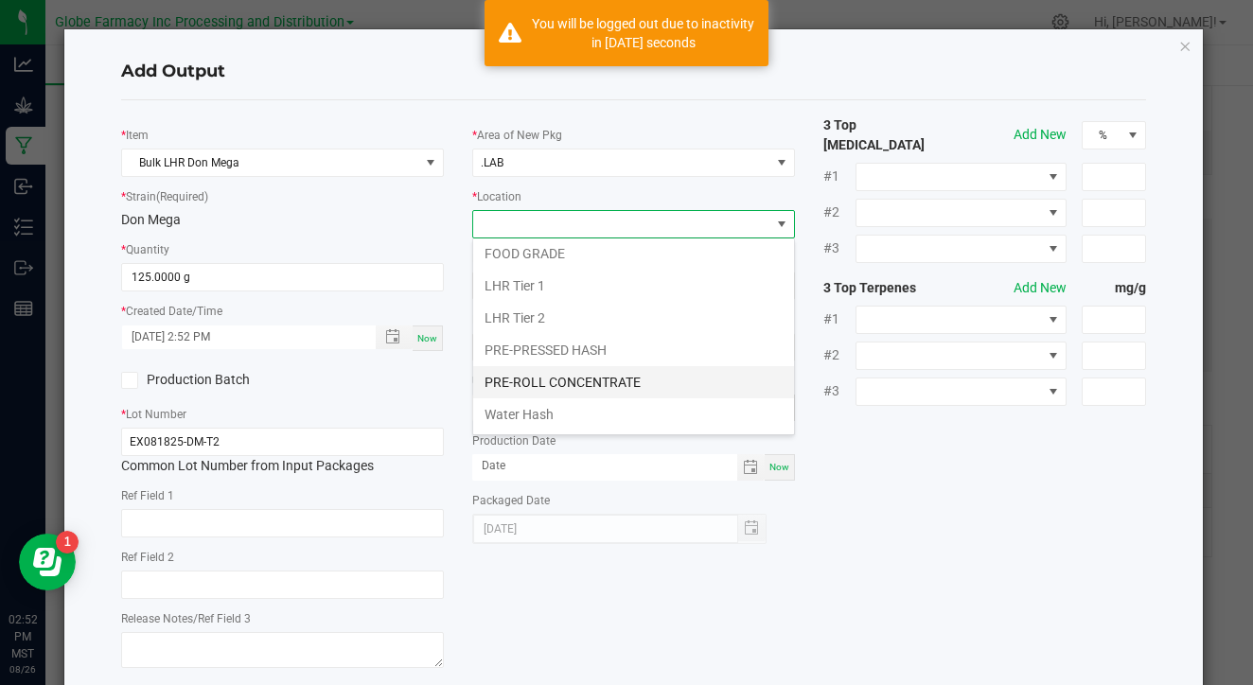
scroll to position [293, 0]
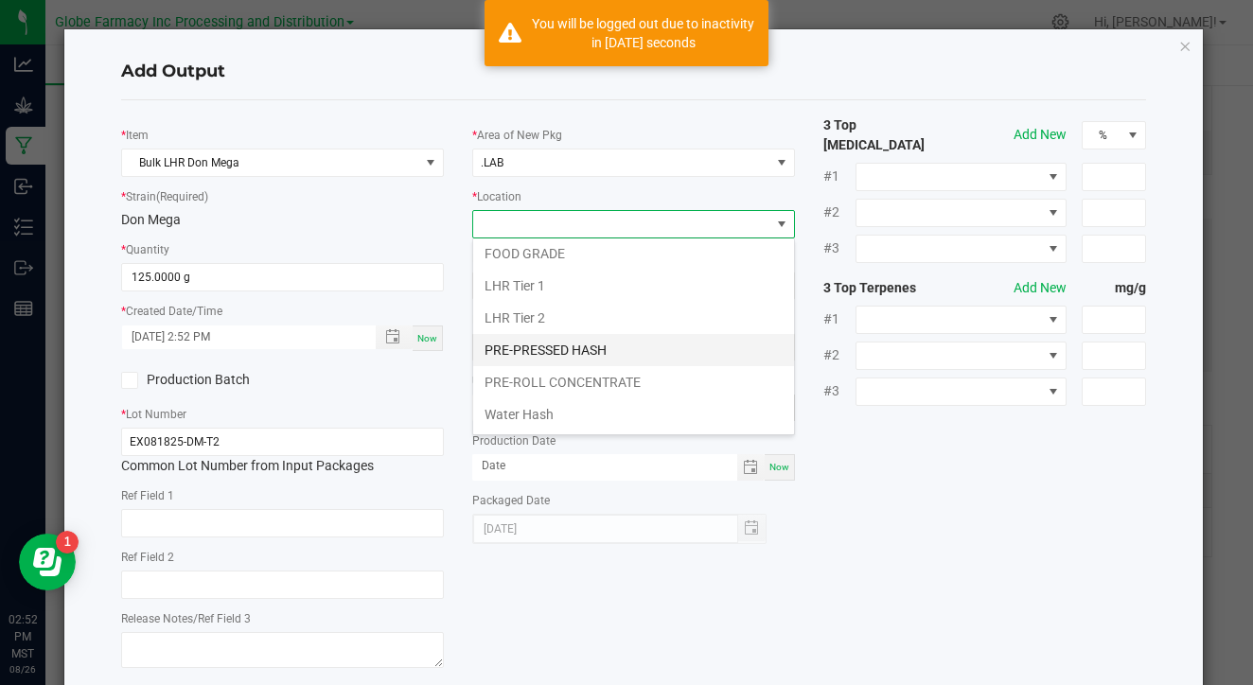
click at [601, 349] on li "PRE-PRESSED HASH" at bounding box center [633, 350] width 321 height 32
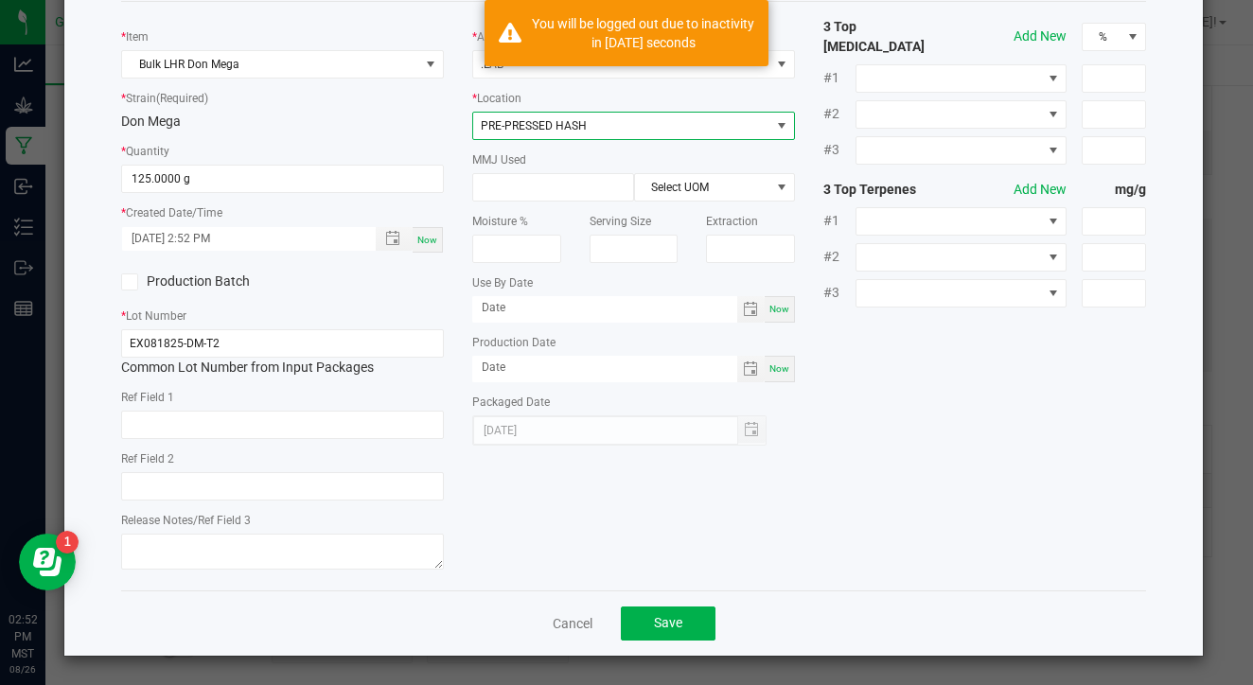
scroll to position [97, 0]
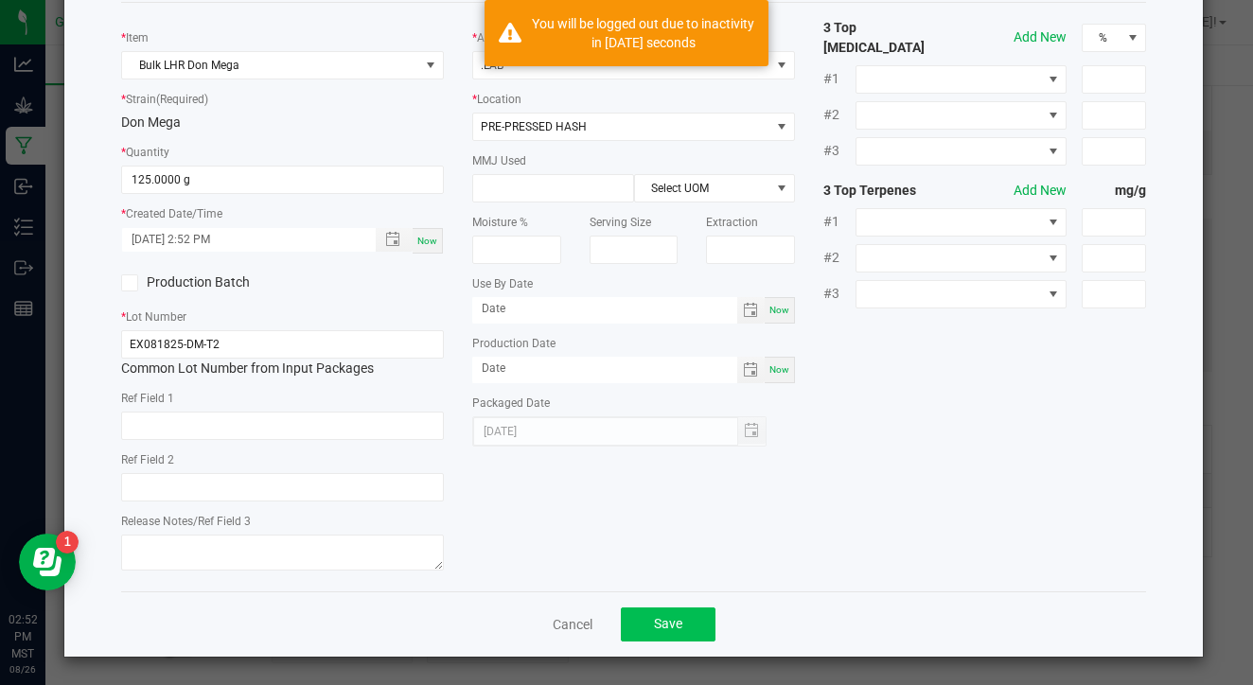
click at [668, 624] on span "Save" at bounding box center [668, 623] width 28 height 15
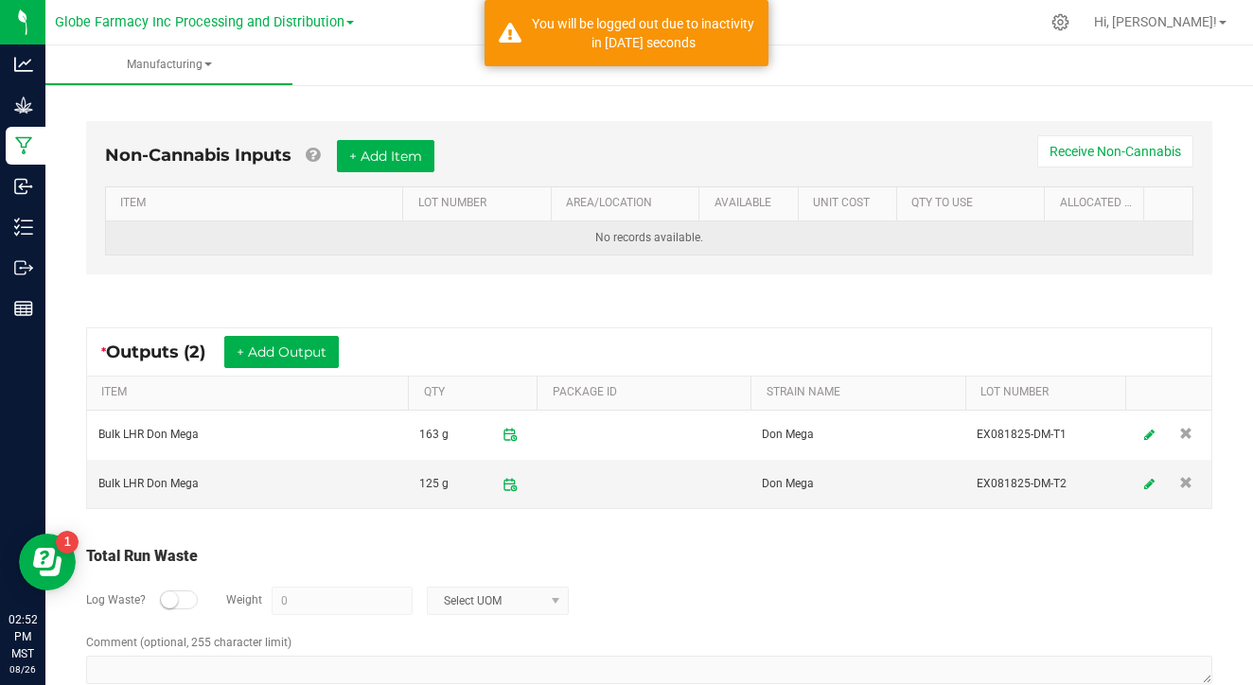
scroll to position [635, 0]
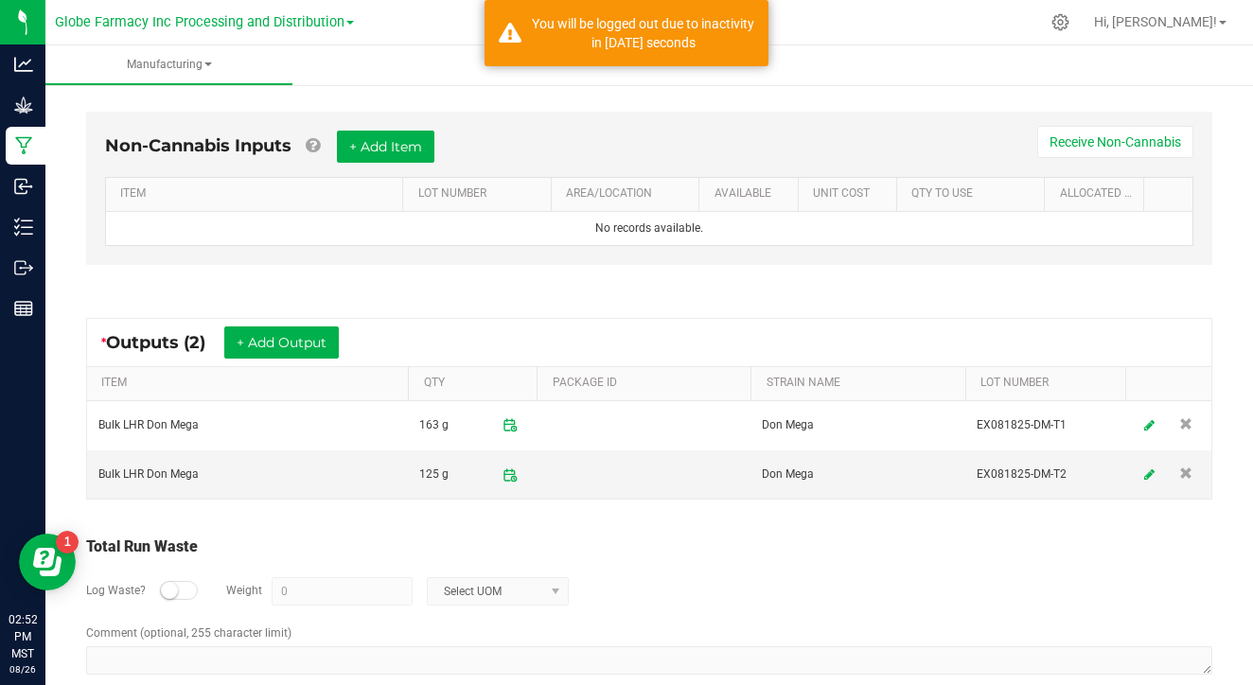
click at [172, 590] on small at bounding box center [169, 590] width 17 height 17
click at [352, 595] on input "0" at bounding box center [342, 591] width 139 height 26
click at [553, 589] on span at bounding box center [555, 591] width 15 height 15
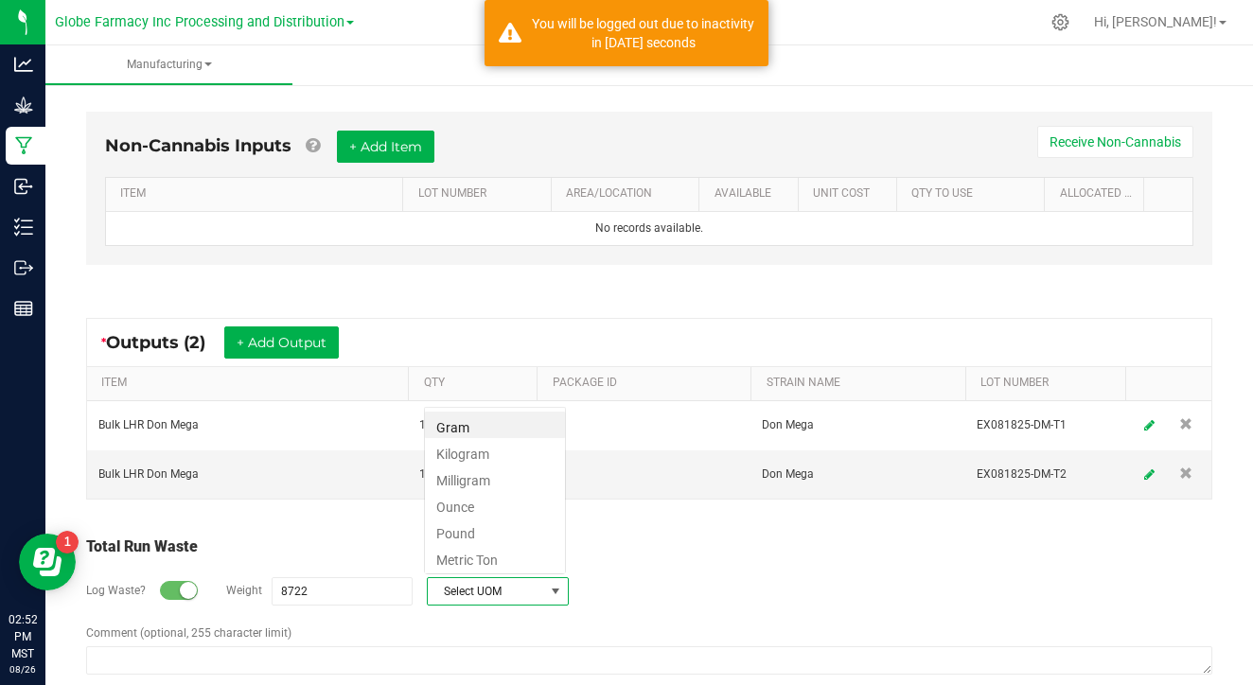
scroll to position [28, 142]
click at [536, 420] on li "Gram" at bounding box center [495, 425] width 140 height 26
type input "8722 g"
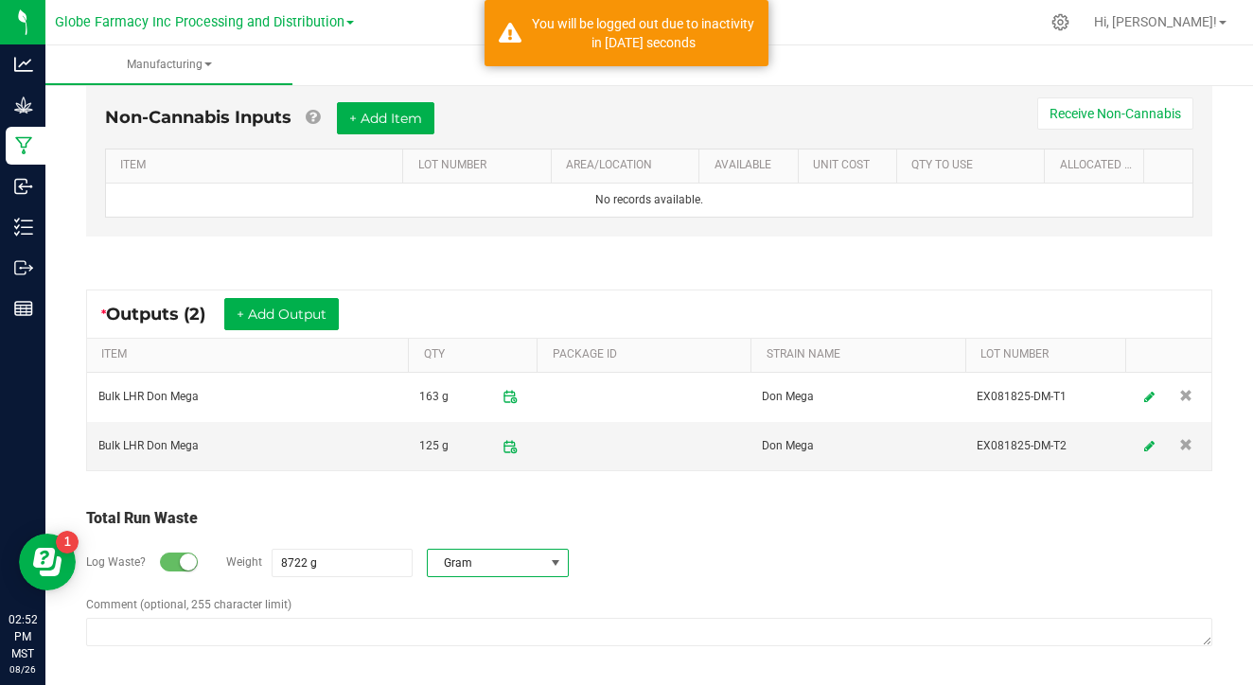
scroll to position [662, 0]
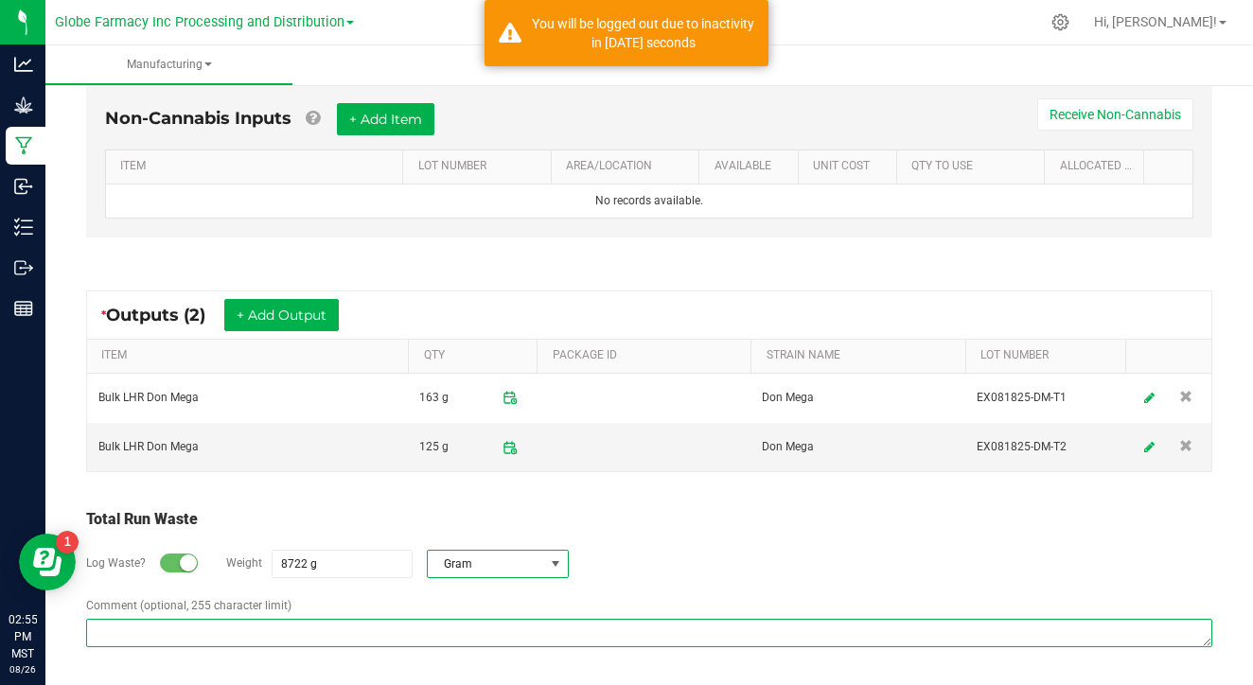
click at [332, 630] on textarea "Comment (optional, 255 character limit)" at bounding box center [649, 633] width 1126 height 28
paste textarea "Waste disposed with ISO/ coffee grounds"
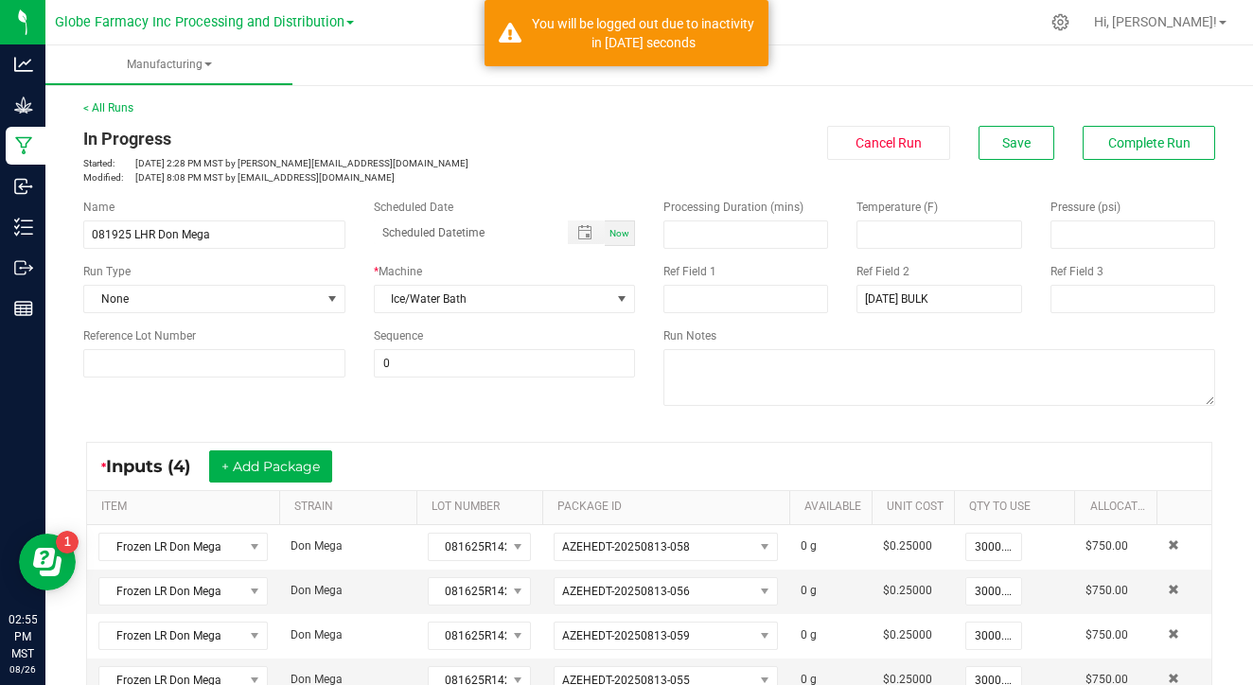
scroll to position [0, 0]
type textarea "Waste disposed with ISO/ coffee grounds"
click at [1127, 146] on span "Complete Run" at bounding box center [1149, 142] width 82 height 15
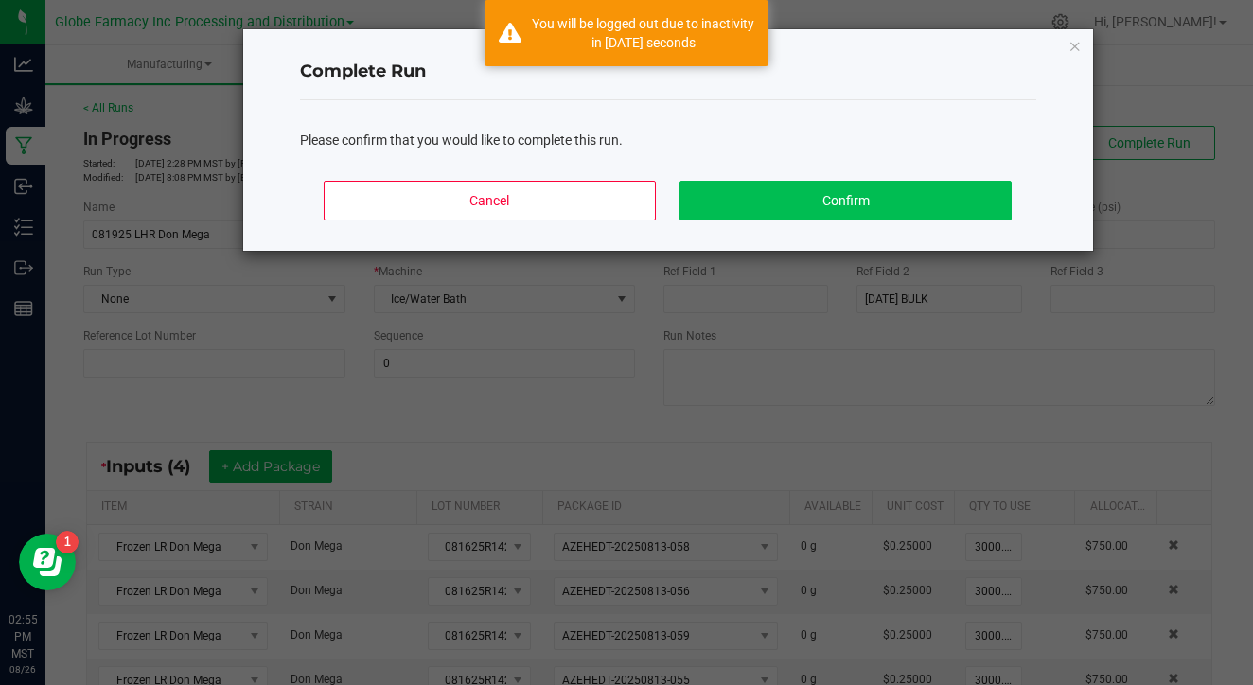
click at [920, 201] on button "Confirm" at bounding box center [844, 201] width 331 height 40
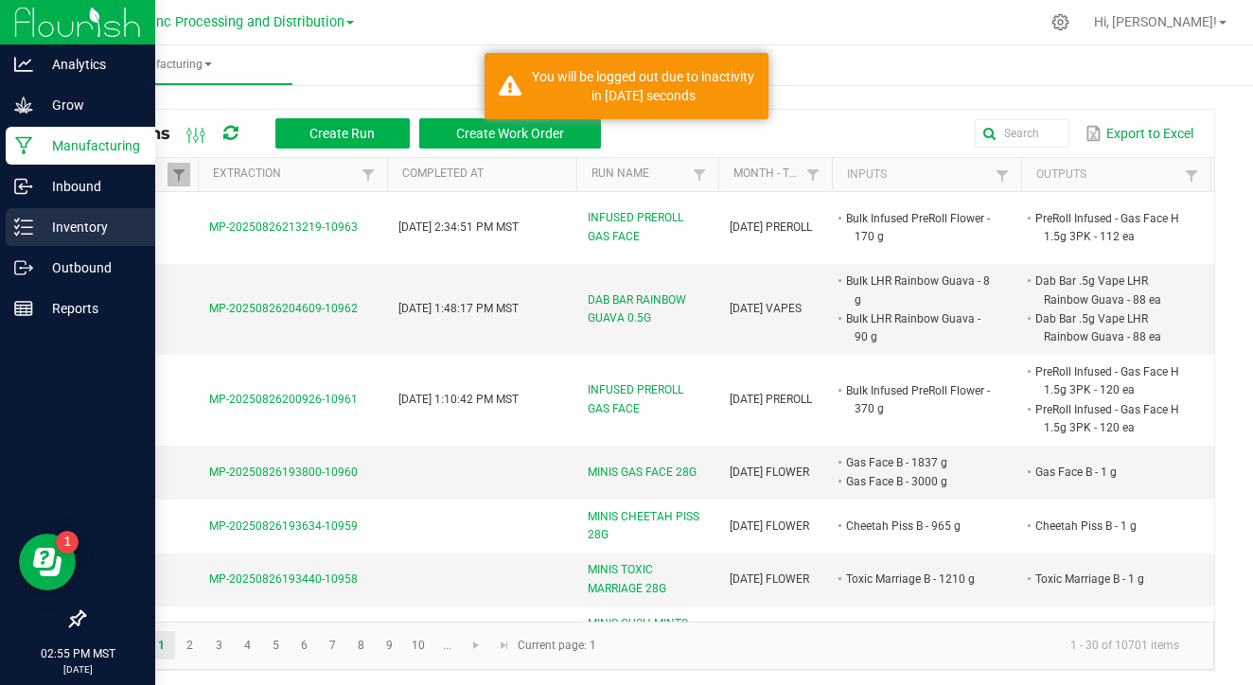
click at [29, 231] on icon at bounding box center [23, 227] width 19 height 19
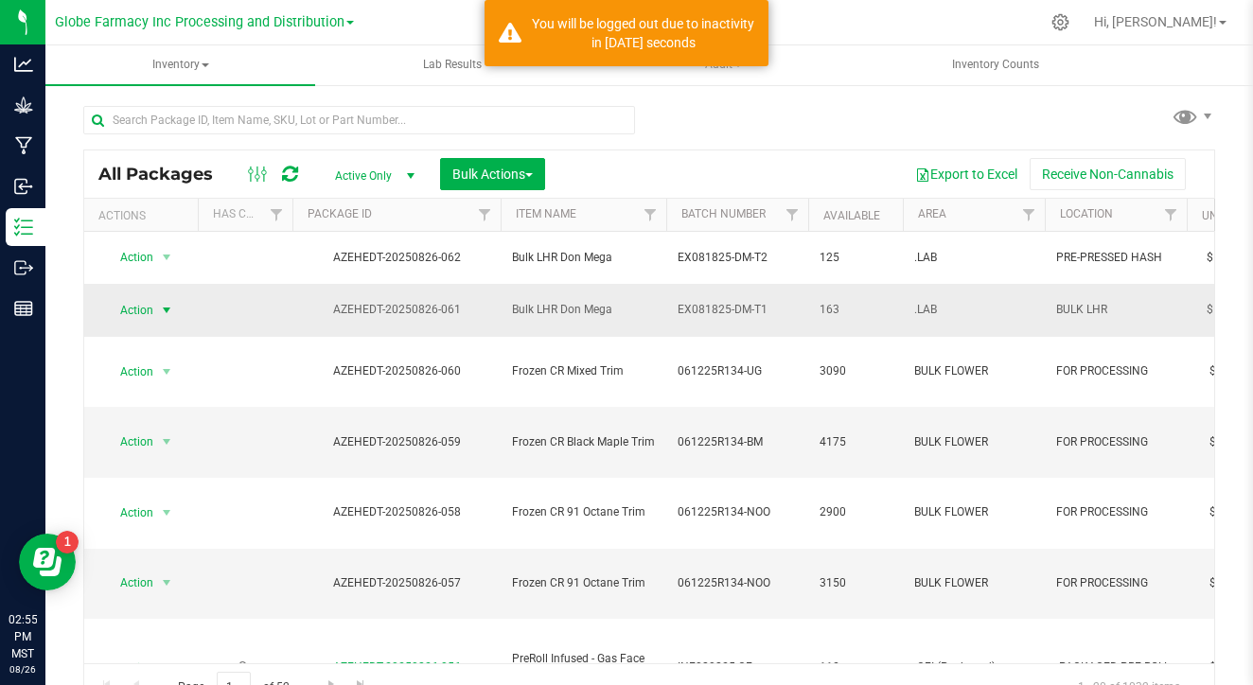
click at [143, 297] on span "Action" at bounding box center [128, 310] width 51 height 26
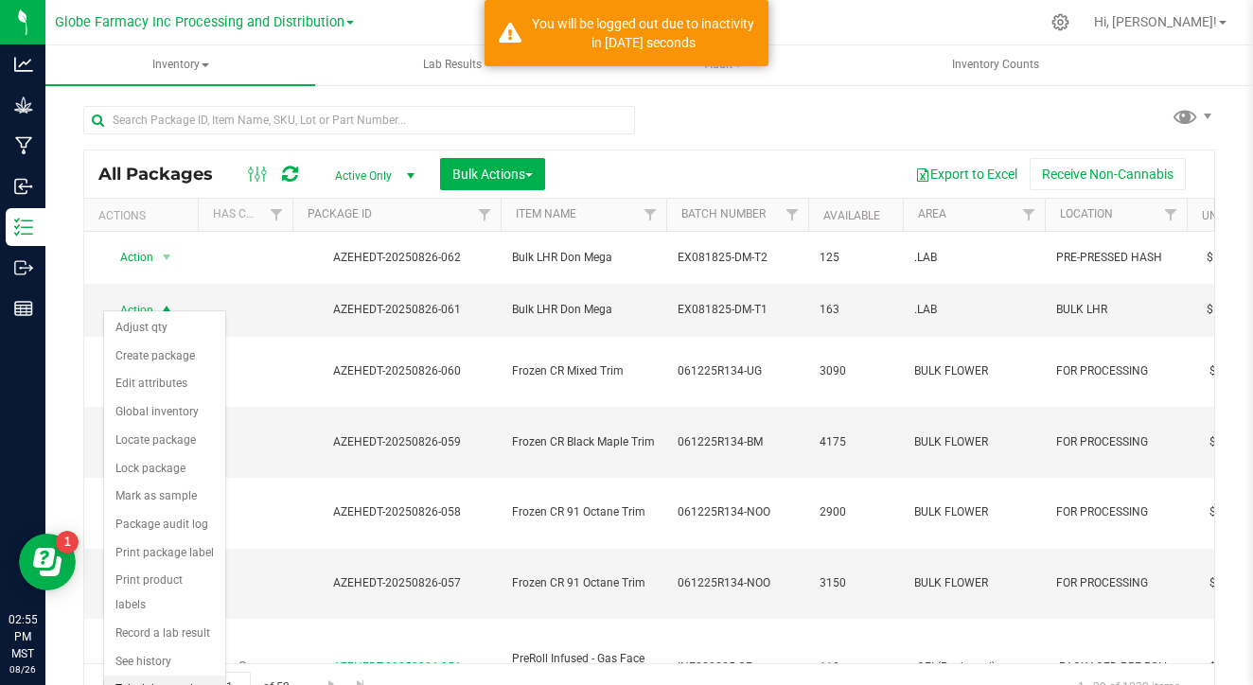
click at [172, 676] on li "Take lab sample" at bounding box center [164, 690] width 121 height 28
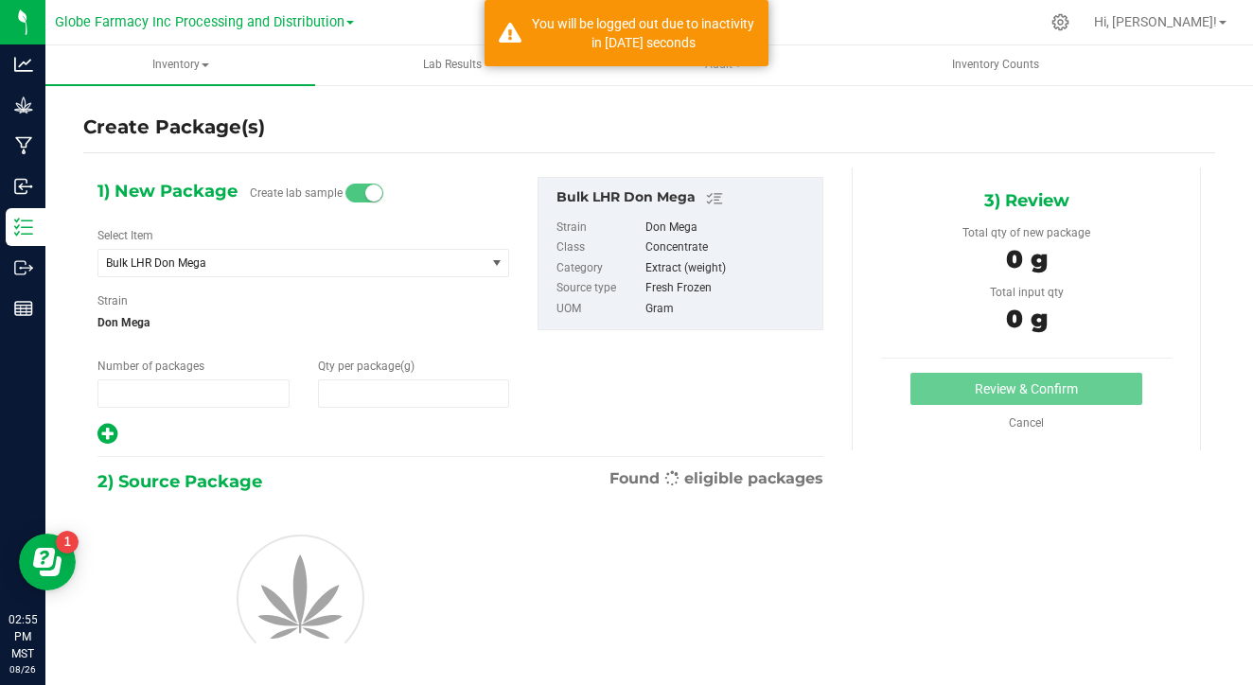
type input "1"
type input "0.0000"
type input "0"
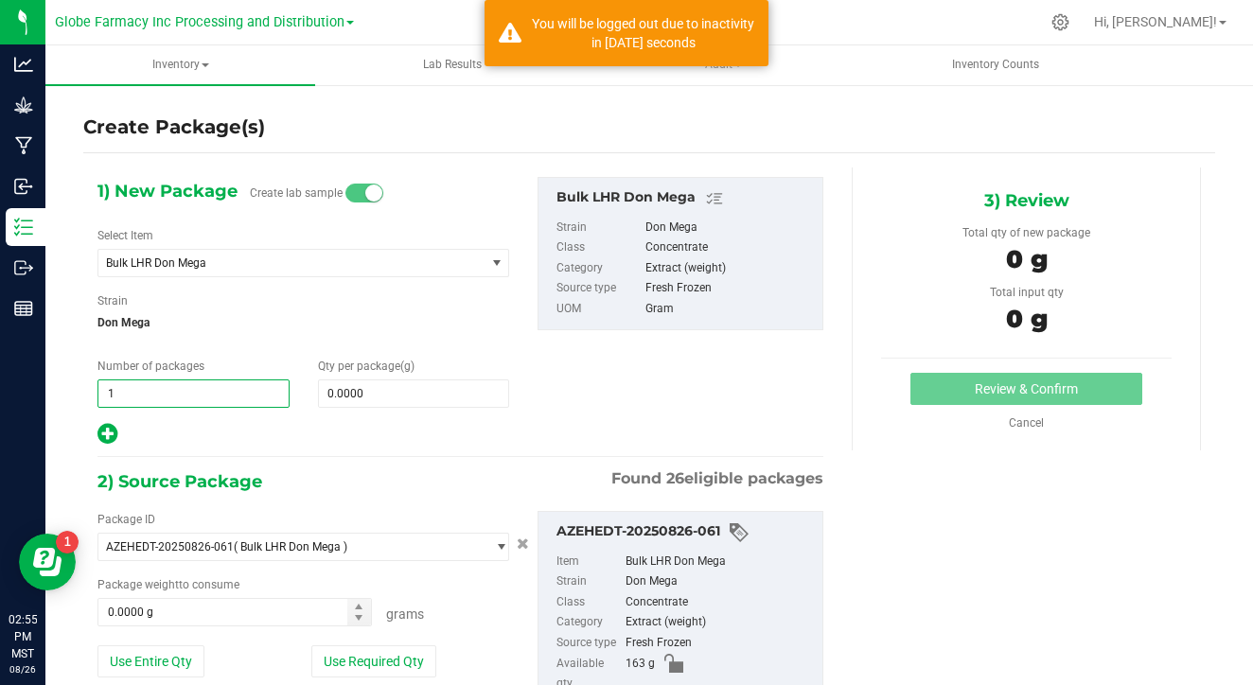
click at [145, 385] on input "1" at bounding box center [193, 393] width 190 height 26
type input "2"
type input "8"
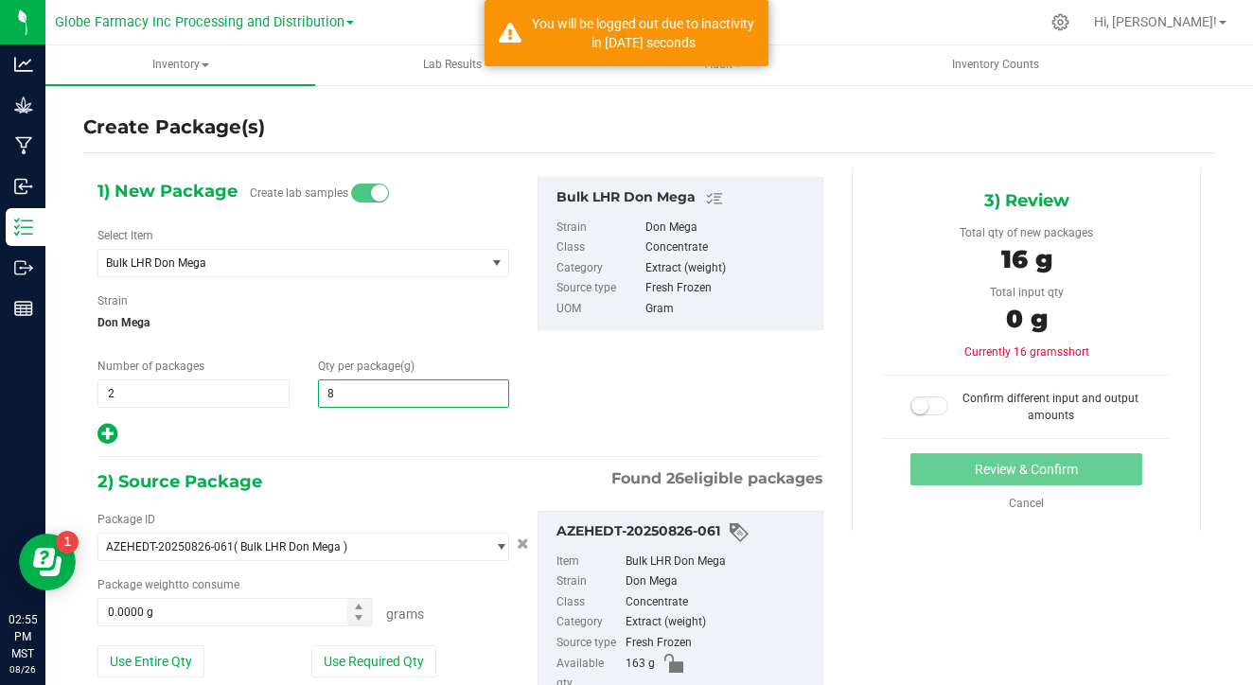
type input "8.0000"
click at [446, 476] on div "2) Source Package Found 26 eligible packages" at bounding box center [460, 482] width 726 height 28
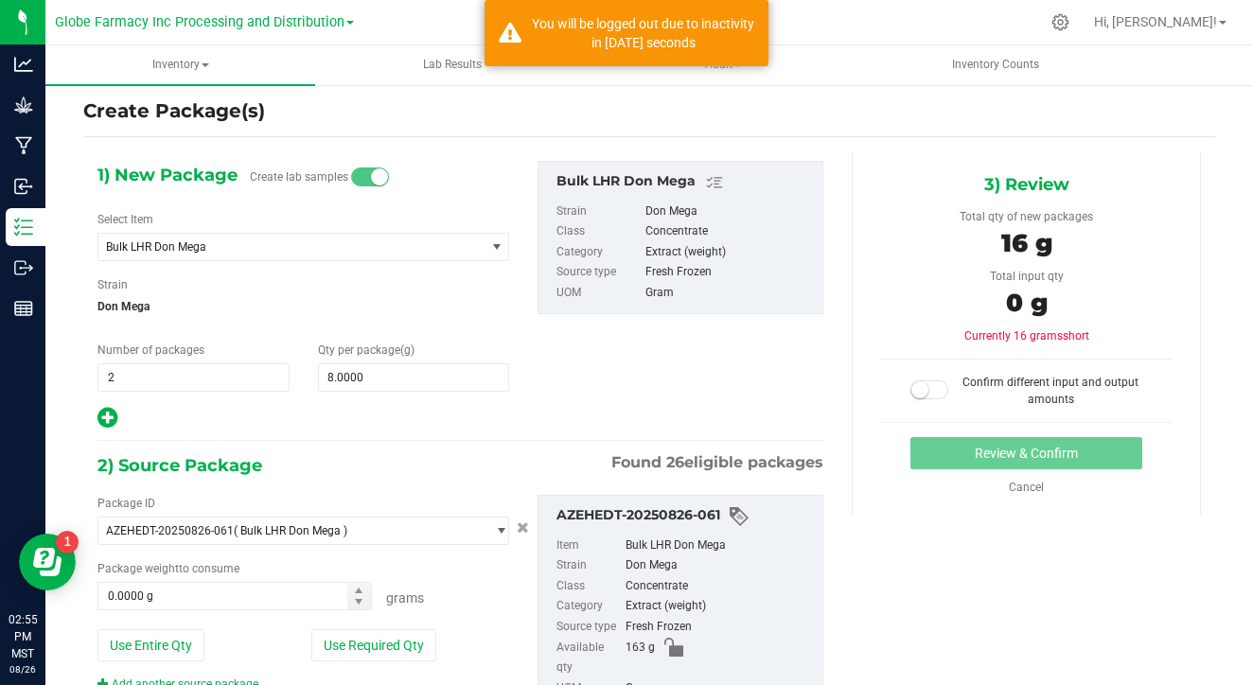
scroll to position [24, 0]
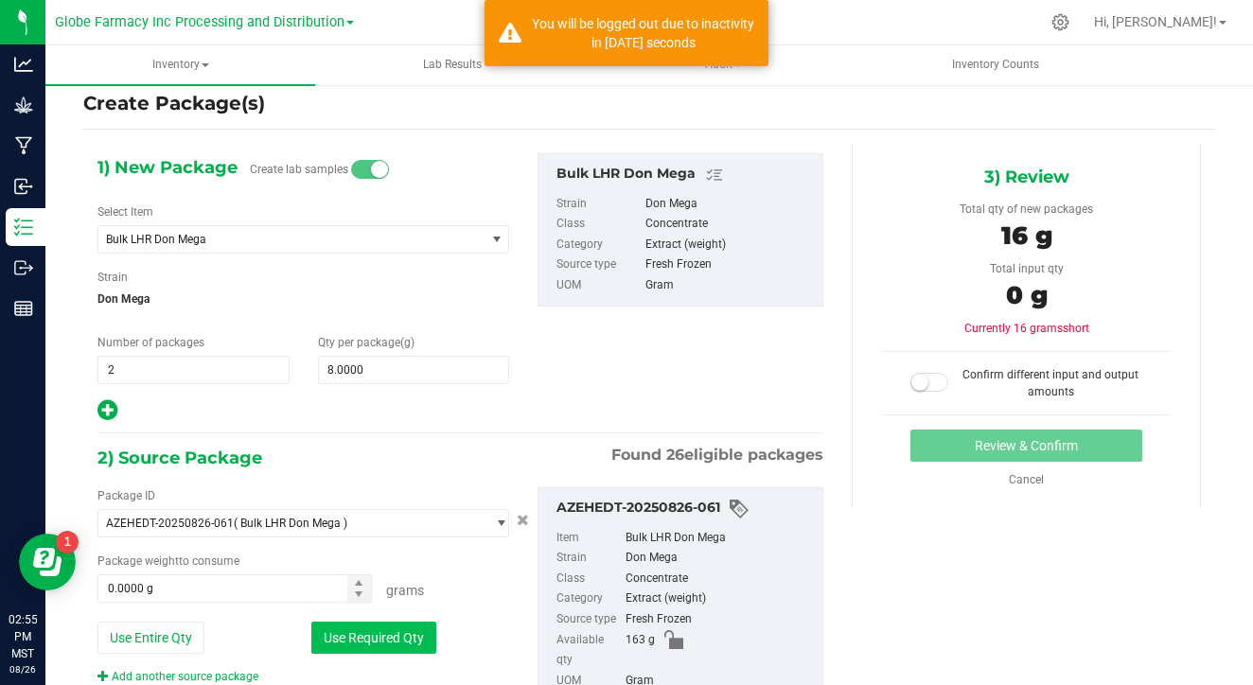
click at [421, 627] on button "Use Required Qty" at bounding box center [373, 638] width 125 height 32
type input "16.0000 g"
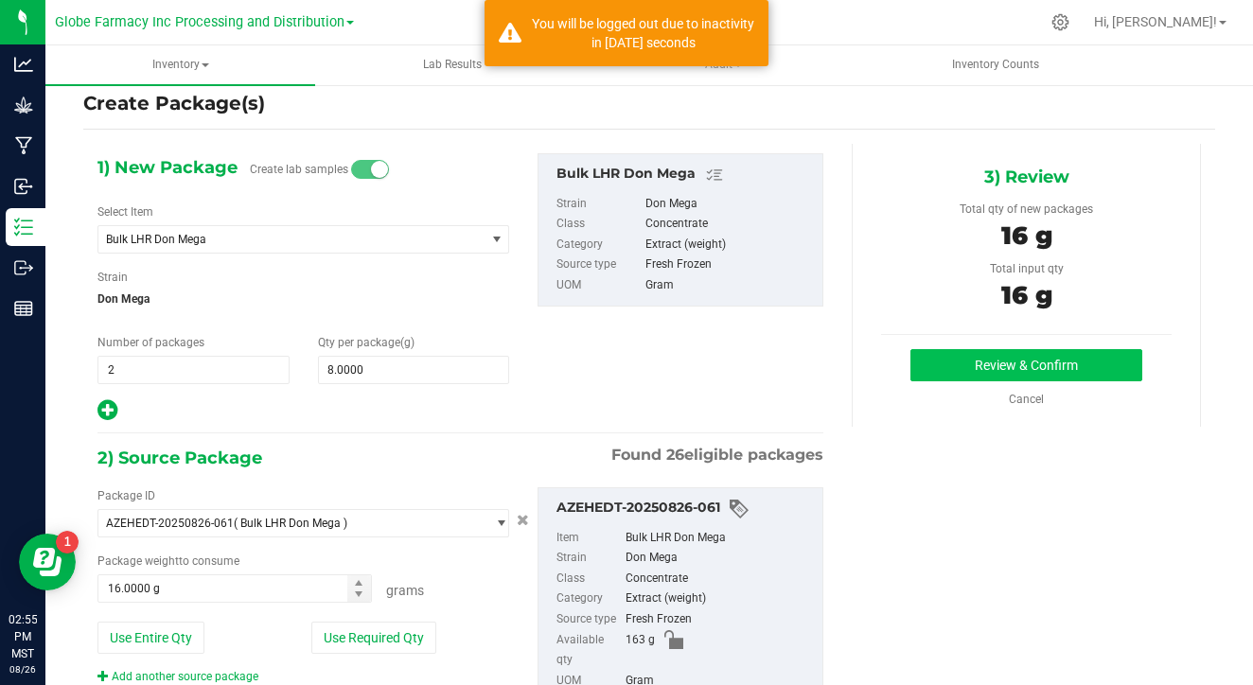
click at [1001, 359] on button "Review & Confirm" at bounding box center [1026, 365] width 232 height 32
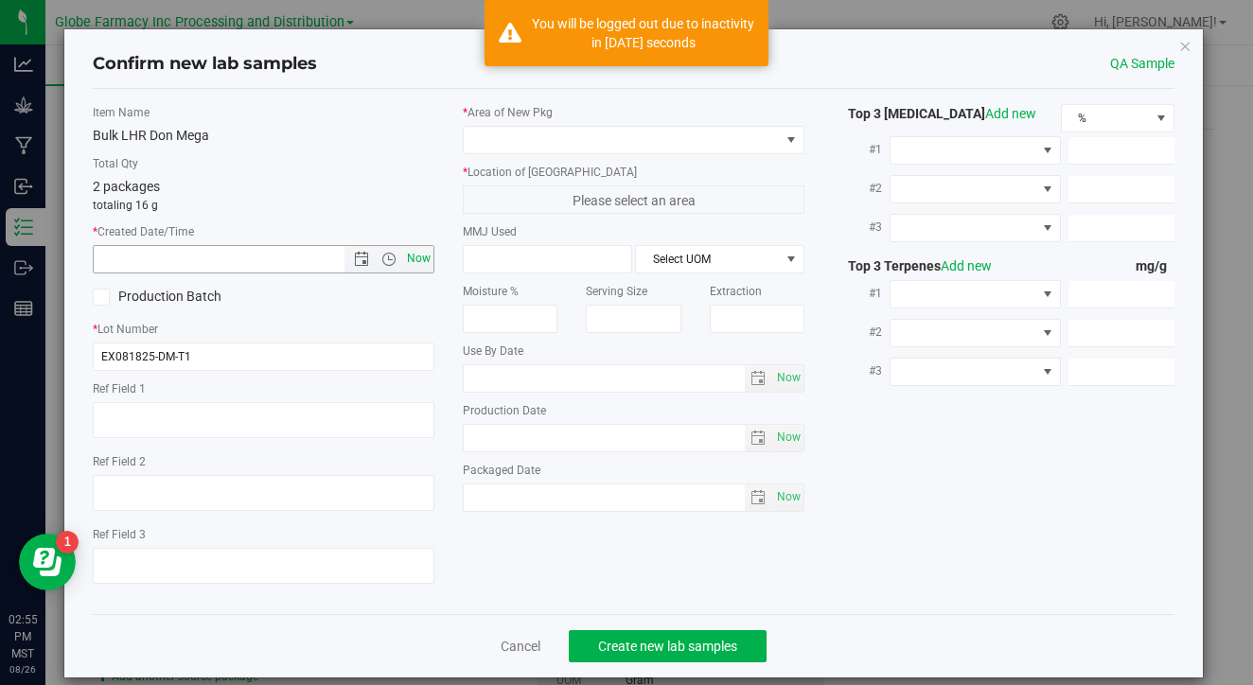
click at [415, 261] on span "Now" at bounding box center [419, 258] width 32 height 27
type input "[DATE] 2:55 PM"
click at [517, 146] on span at bounding box center [622, 140] width 316 height 26
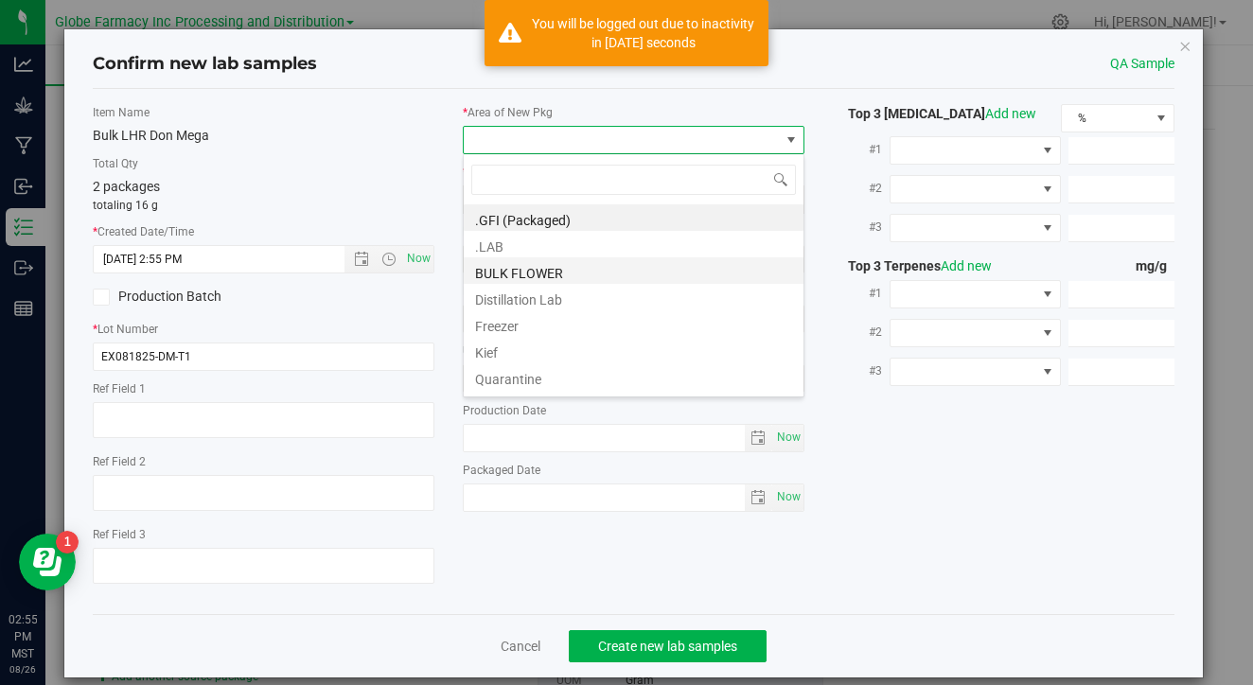
scroll to position [28, 342]
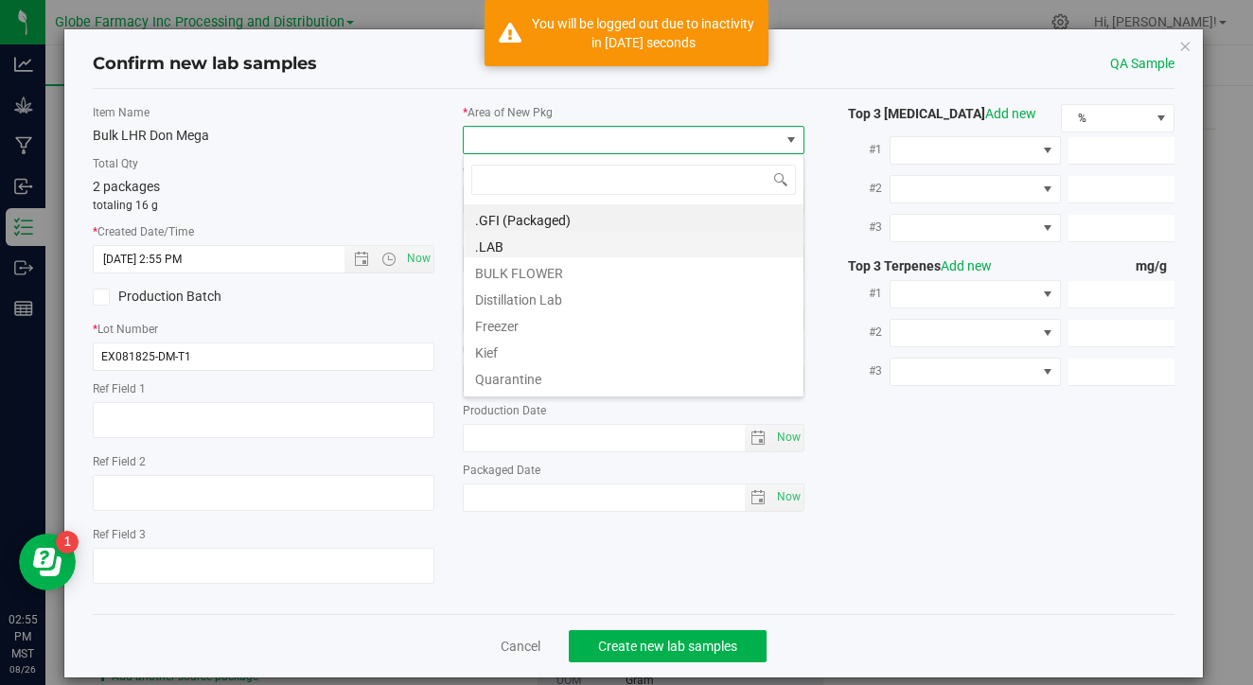
click at [540, 252] on li ".LAB" at bounding box center [634, 244] width 340 height 26
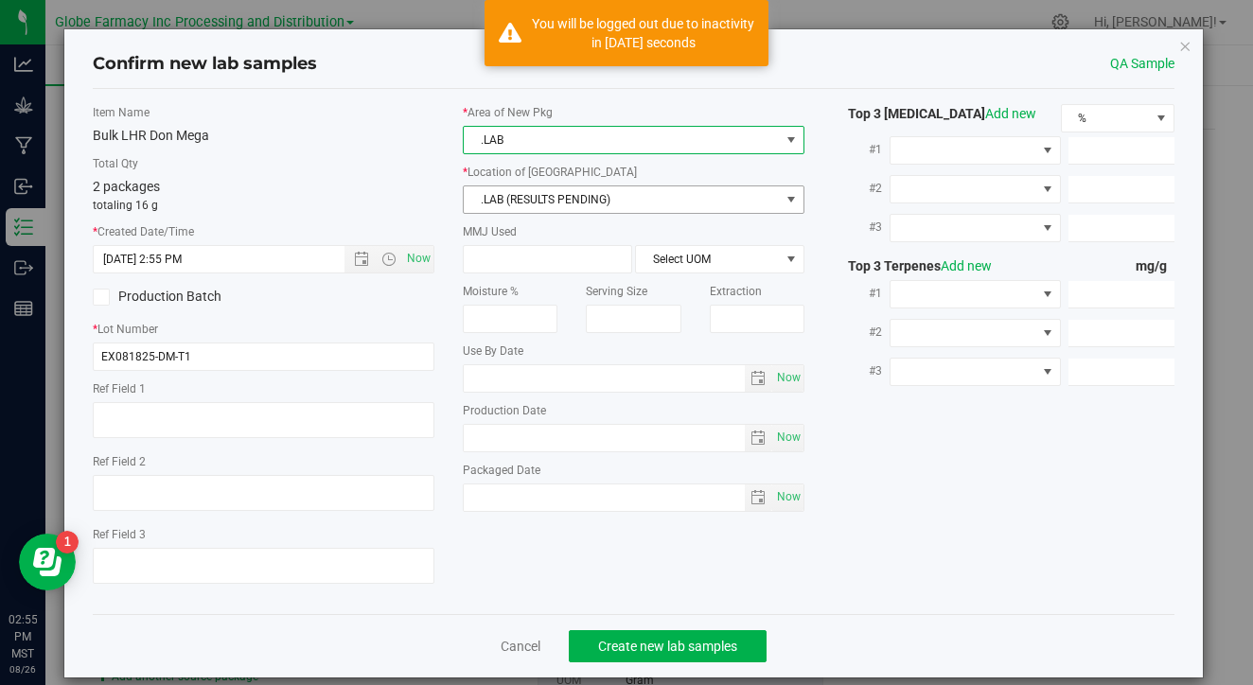
click at [563, 201] on span ".LAB (RESULTS PENDING)" at bounding box center [622, 199] width 316 height 26
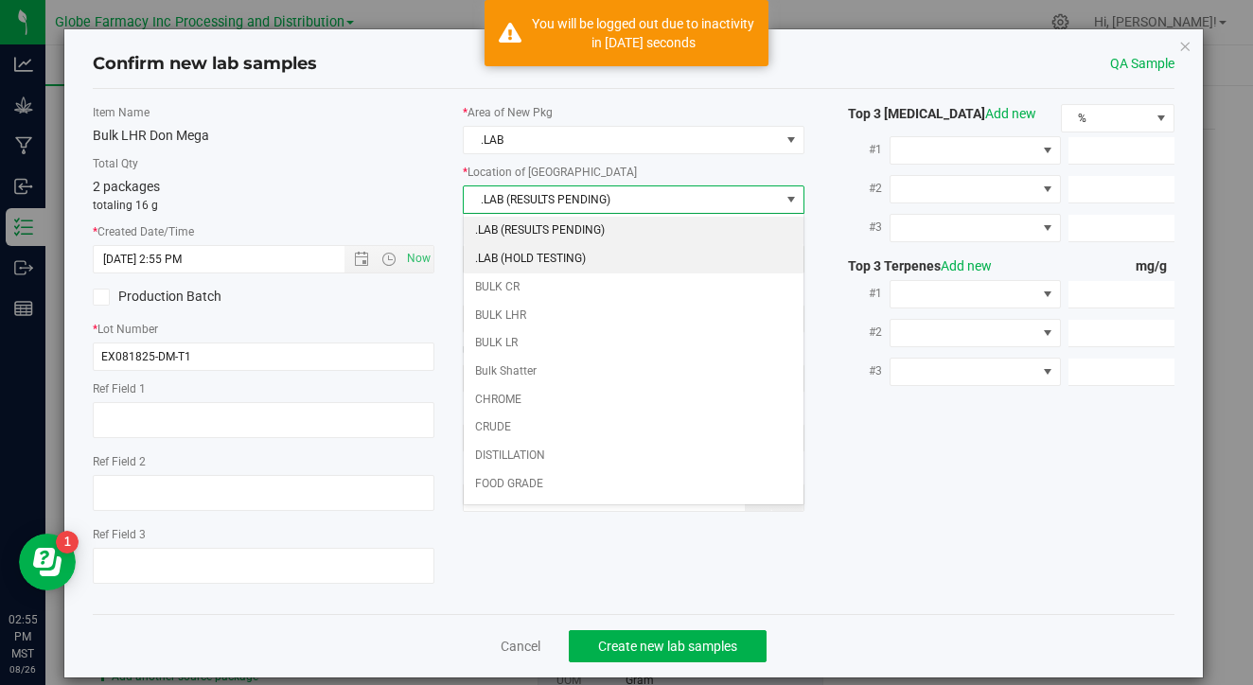
click at [564, 253] on li ".LAB (HOLD TESTING)" at bounding box center [634, 259] width 340 height 28
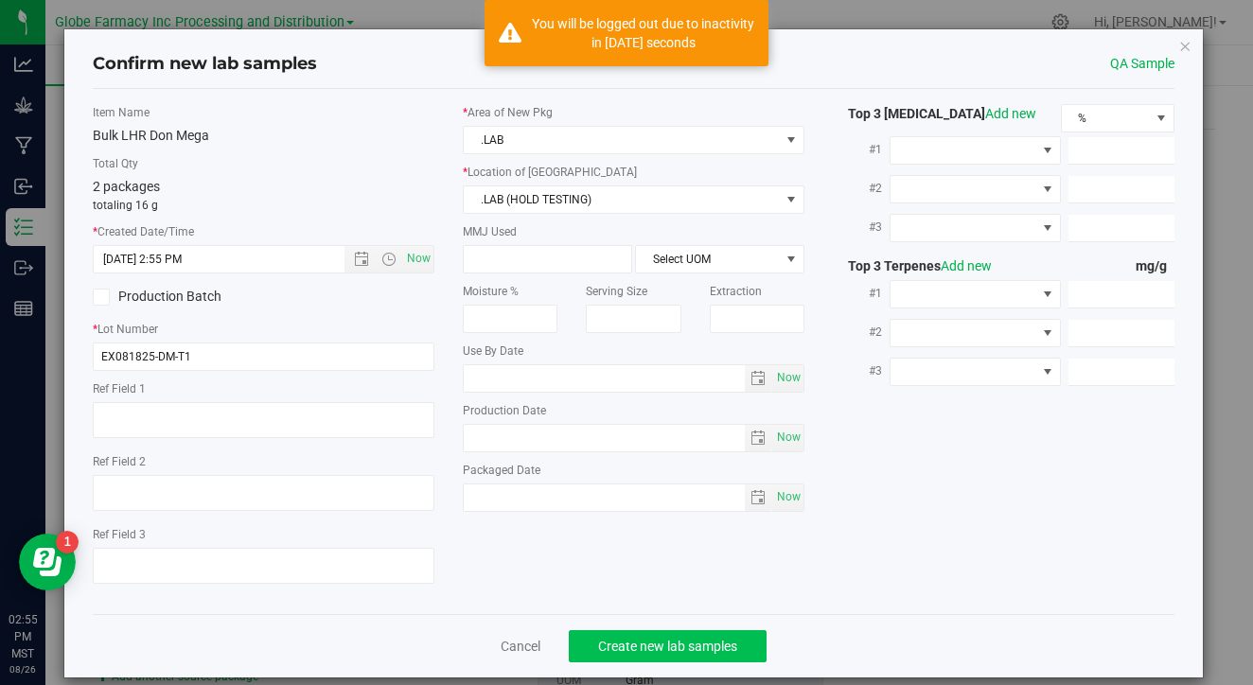
click at [658, 644] on span "Create new lab samples" at bounding box center [667, 646] width 139 height 15
